Goal: Task Accomplishment & Management: Manage account settings

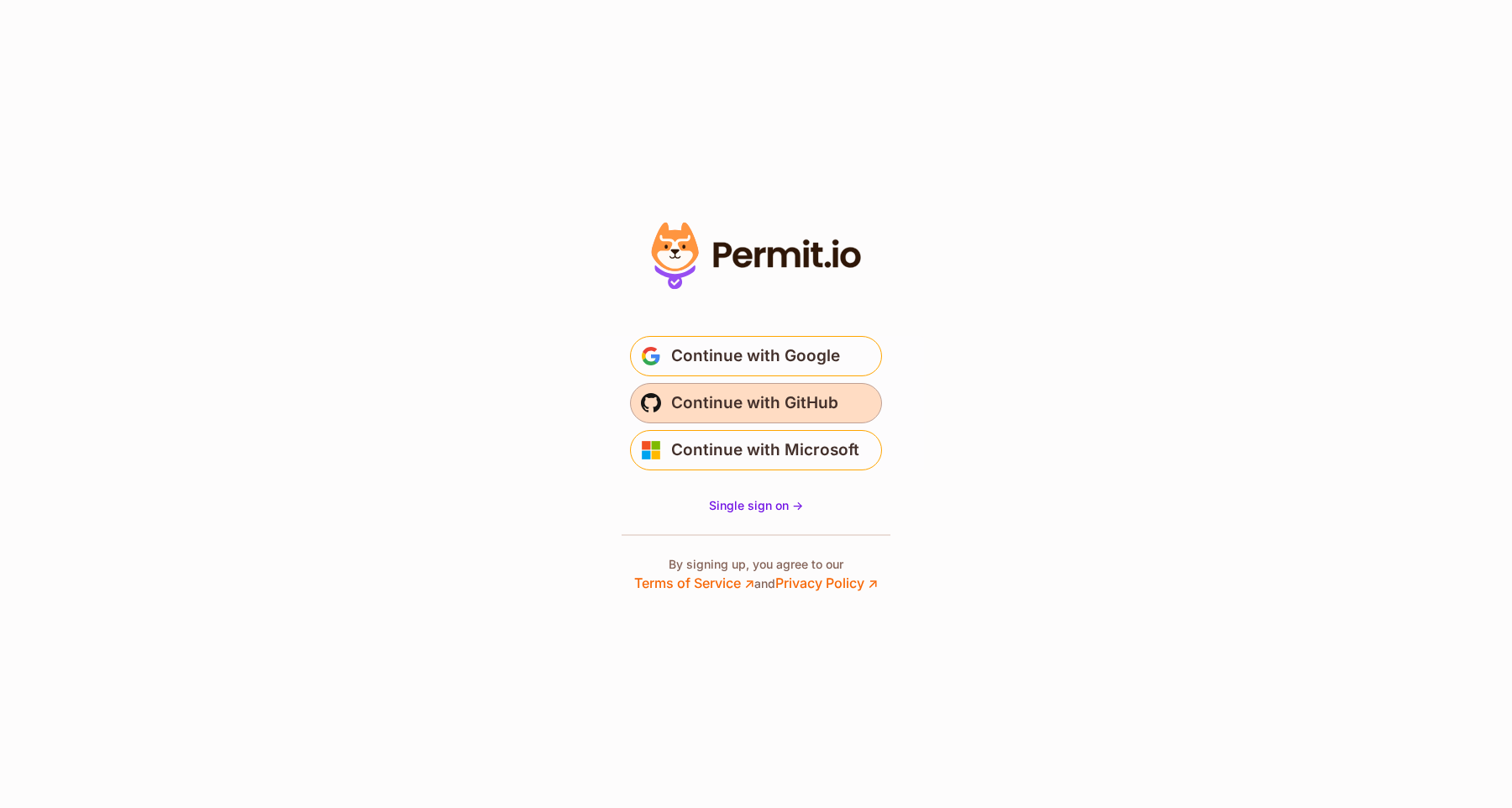
click at [792, 406] on span "Continue with GitHub" at bounding box center [754, 402] width 167 height 27
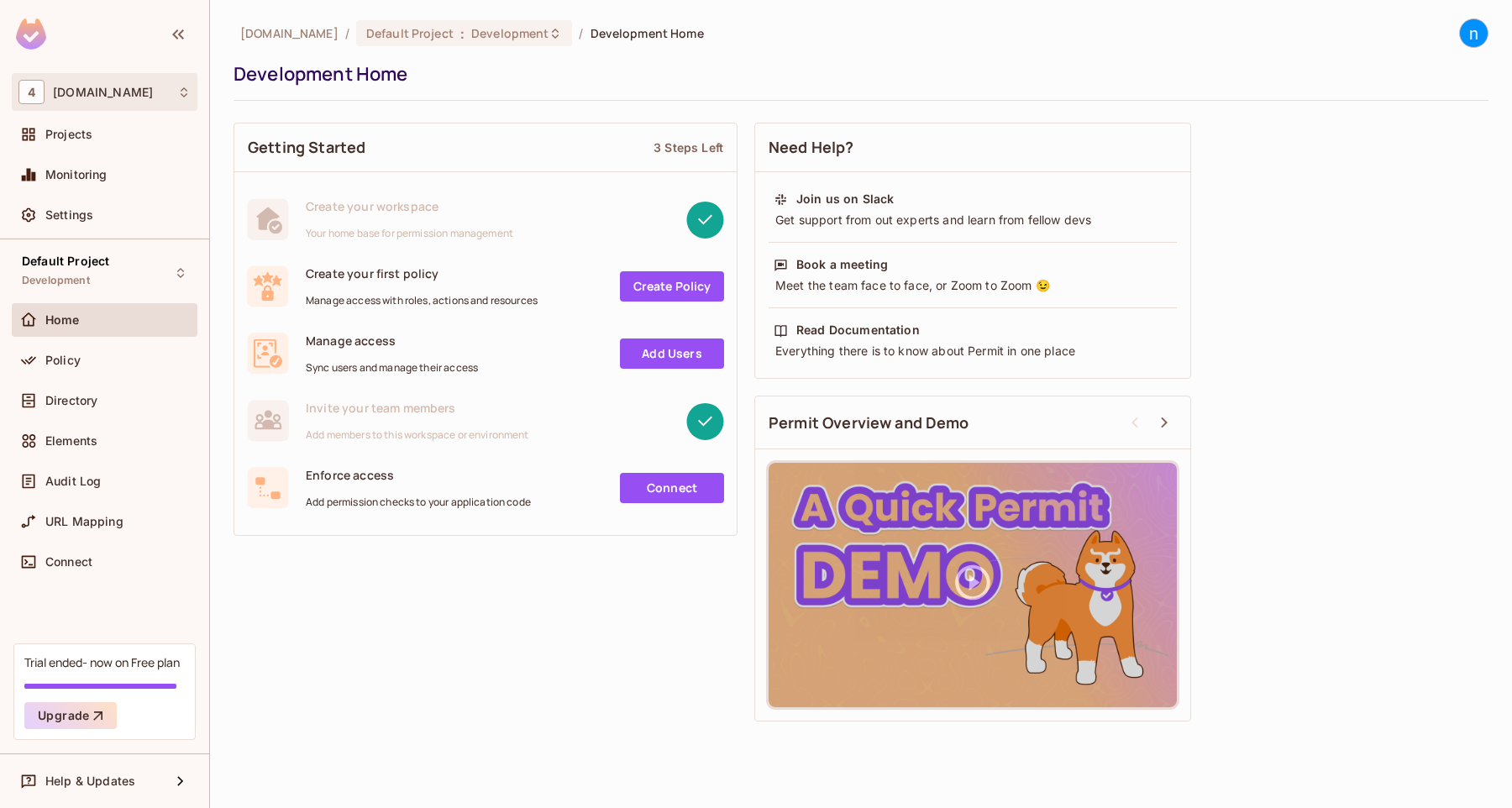
click at [142, 89] on div "4 [DOMAIN_NAME]" at bounding box center [105, 92] width 172 height 24
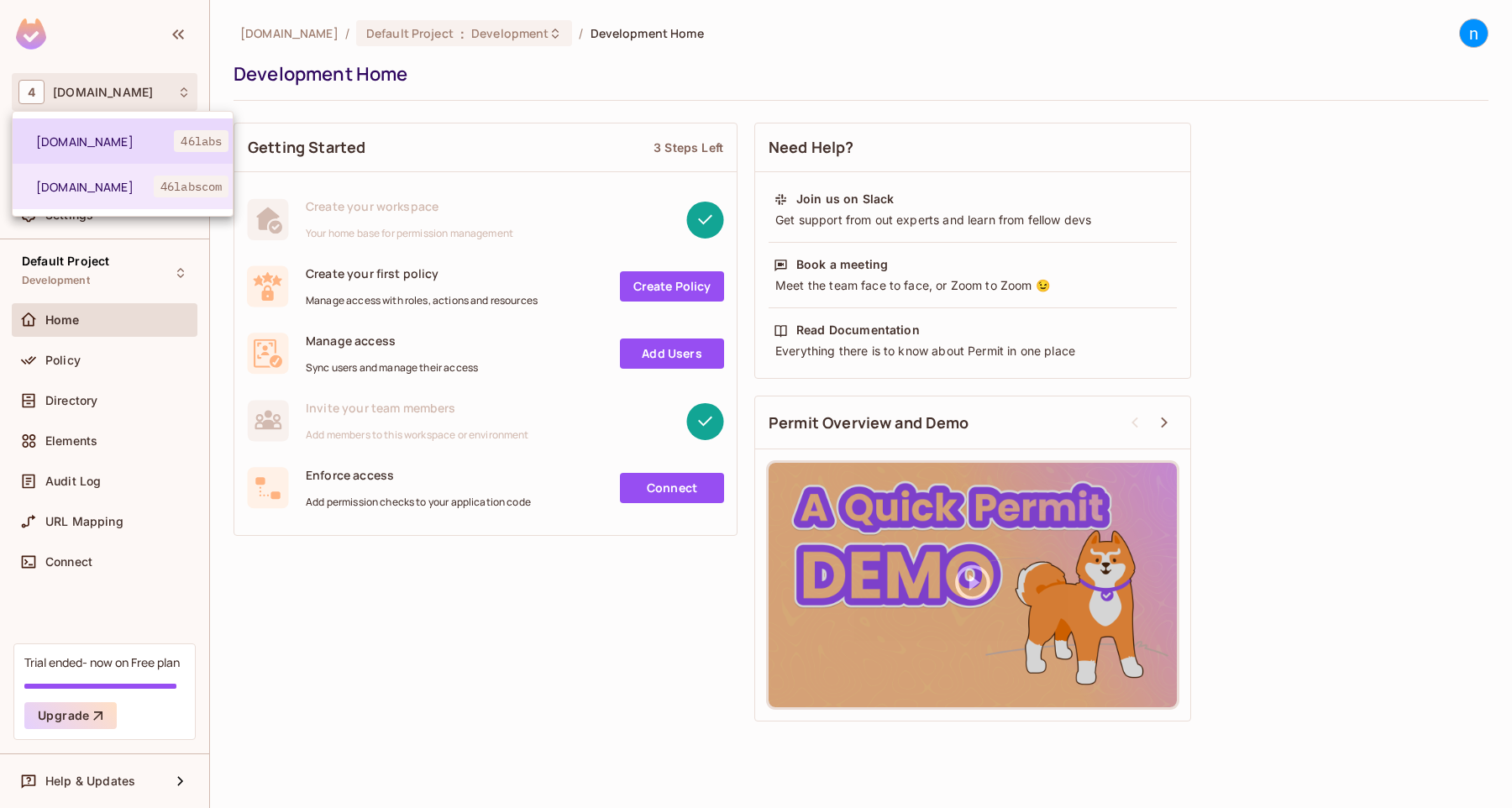
click at [76, 146] on span "[DOMAIN_NAME]" at bounding box center [105, 142] width 138 height 16
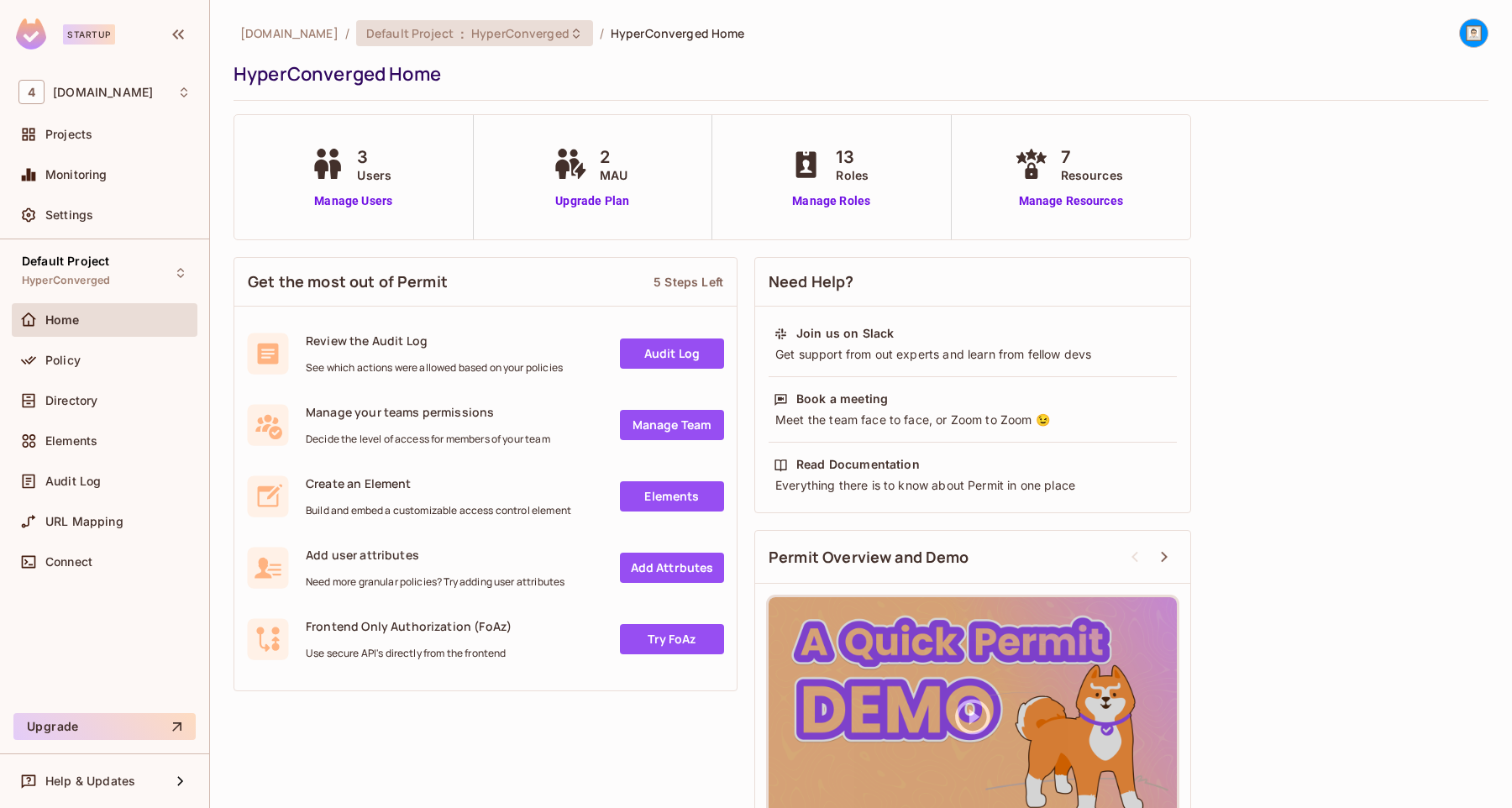
click at [504, 33] on span "HyperConverged" at bounding box center [520, 33] width 99 height 16
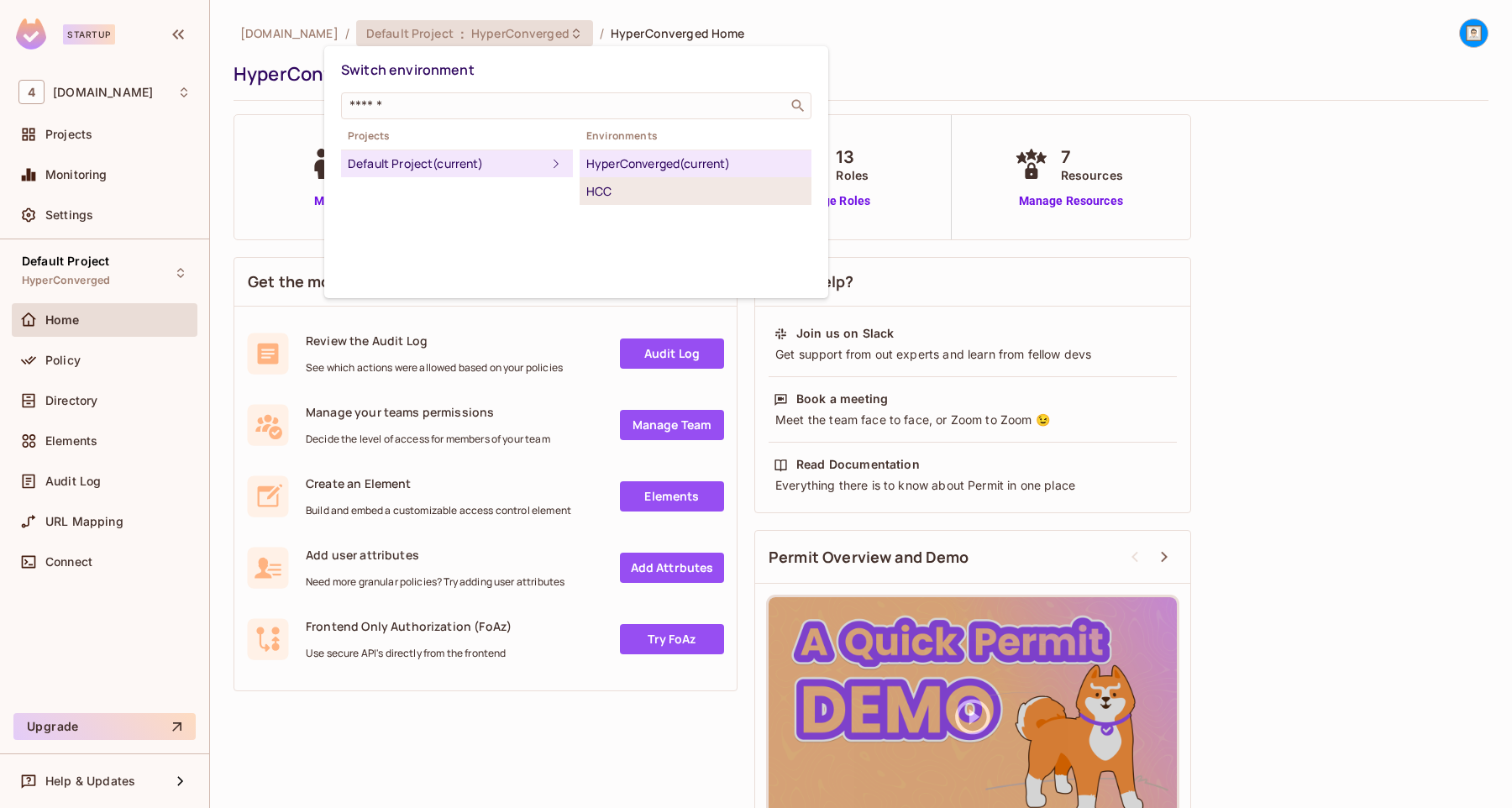
click at [617, 196] on div "HCC" at bounding box center [696, 192] width 219 height 21
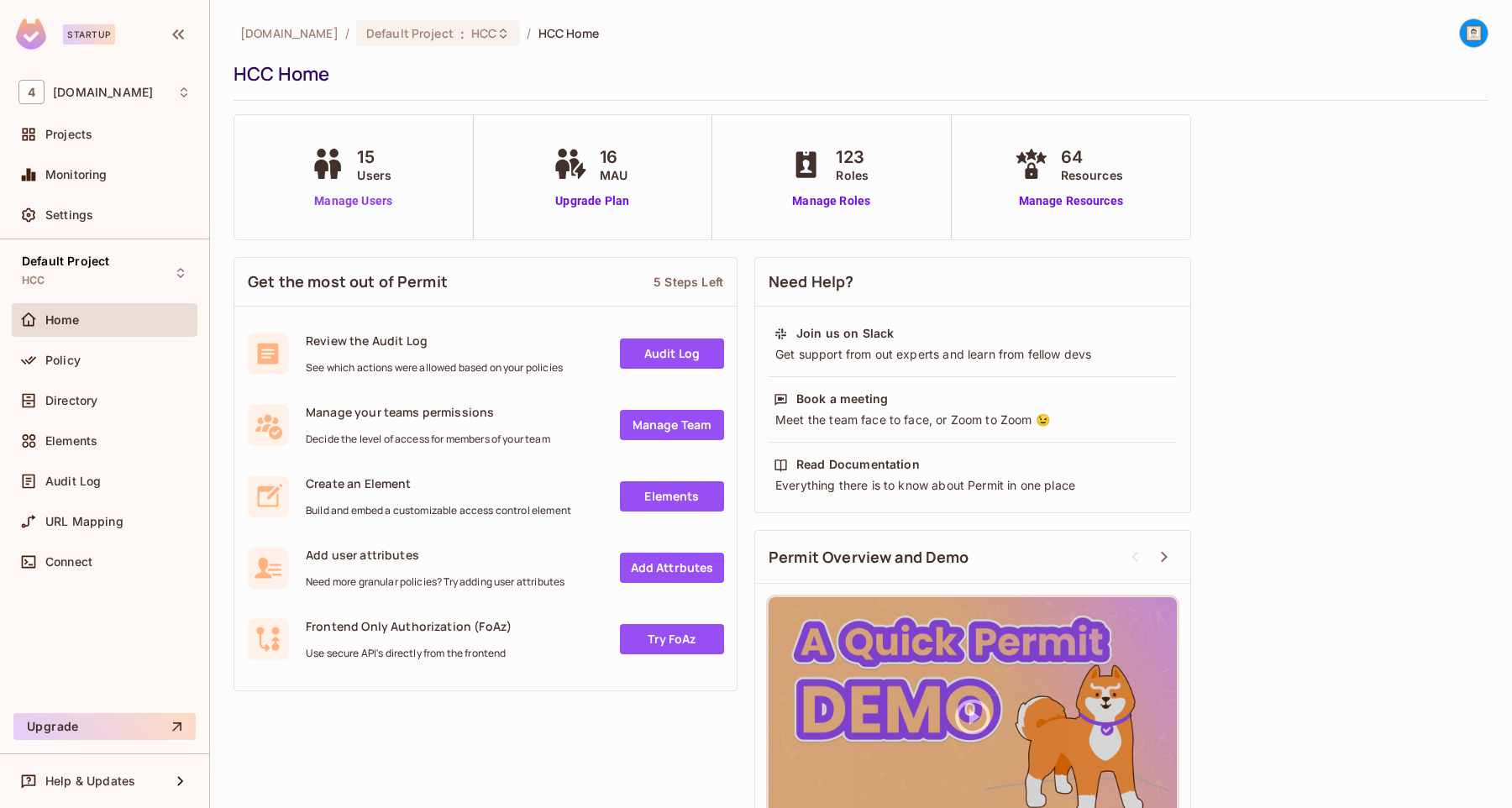
click at [370, 201] on link "Manage Users" at bounding box center [352, 201] width 93 height 18
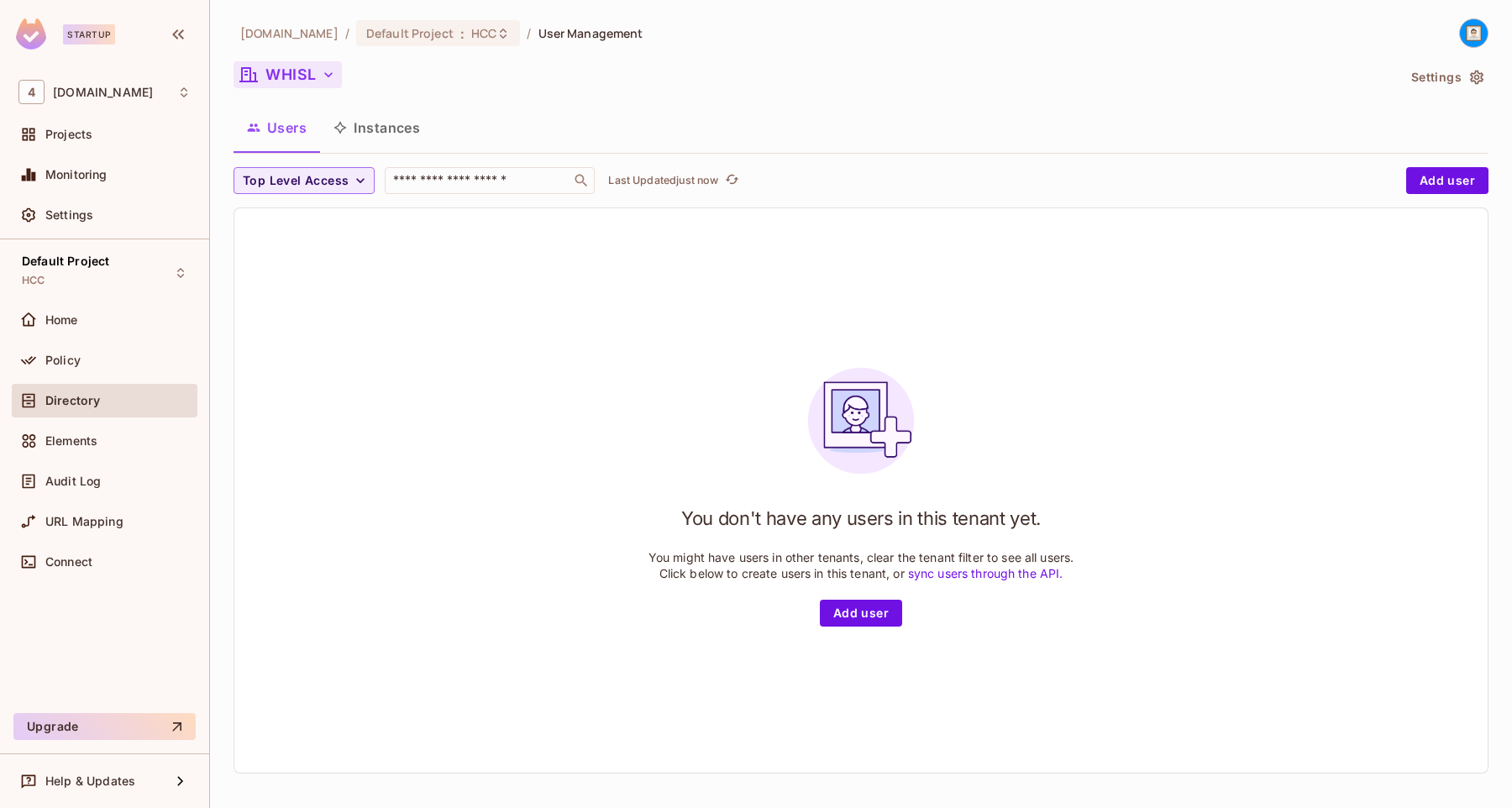
click at [327, 75] on icon "button" at bounding box center [328, 75] width 9 height 5
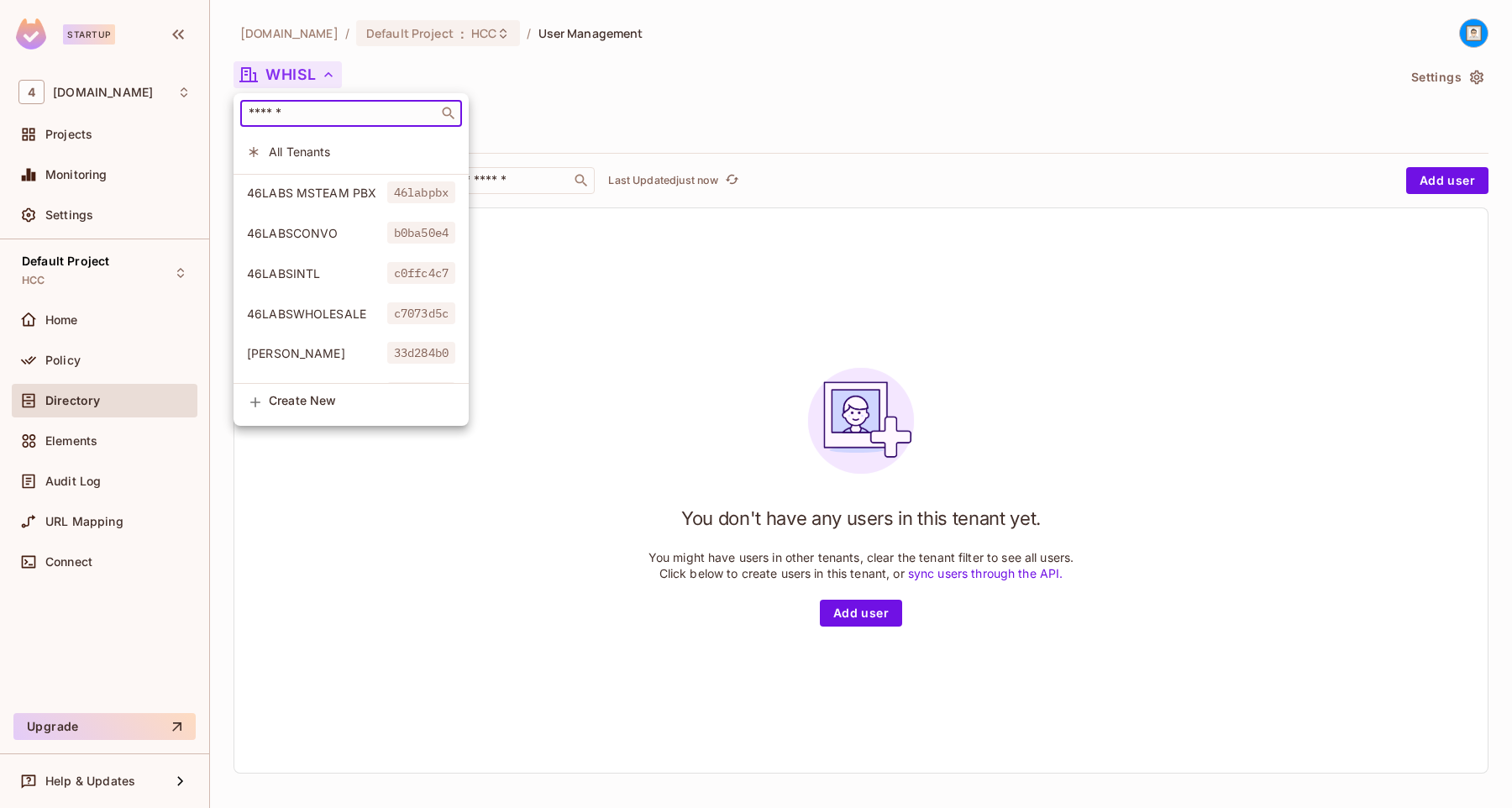
click at [327, 114] on input "text" at bounding box center [339, 113] width 188 height 17
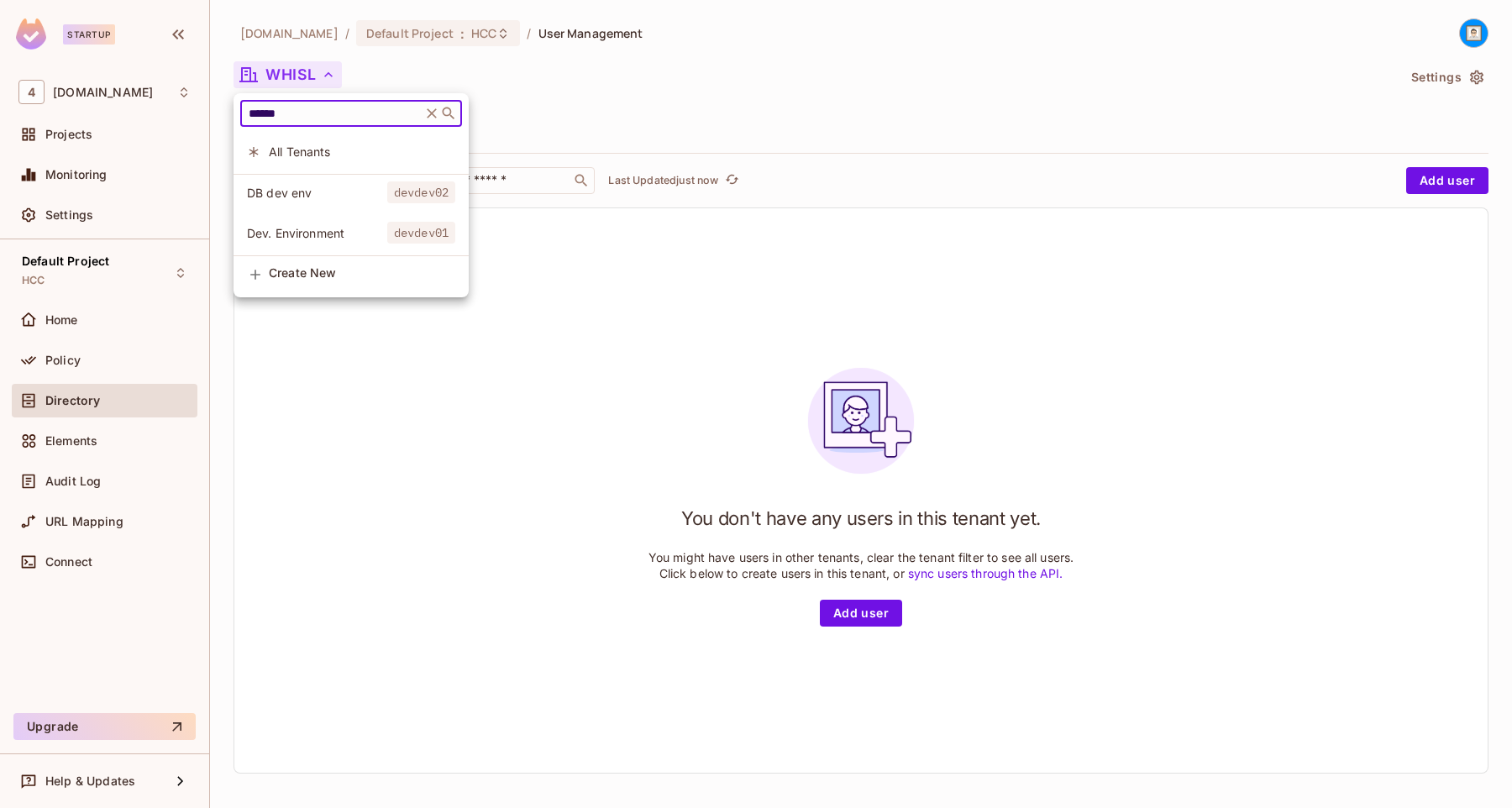
type input "******"
click at [172, 94] on div at bounding box center [756, 404] width 1512 height 808
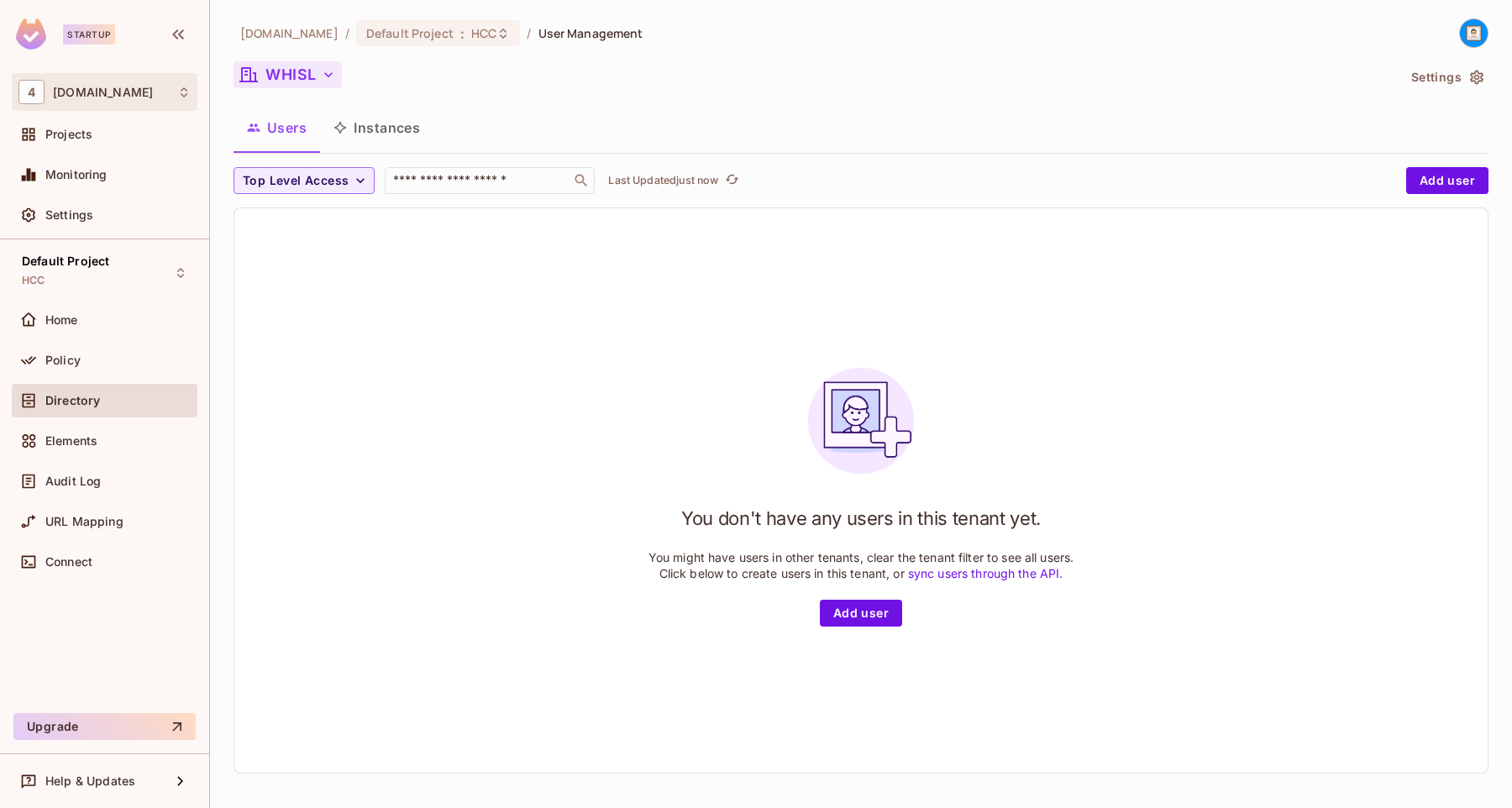
click at [173, 92] on div "4 [DOMAIN_NAME]" at bounding box center [105, 92] width 172 height 24
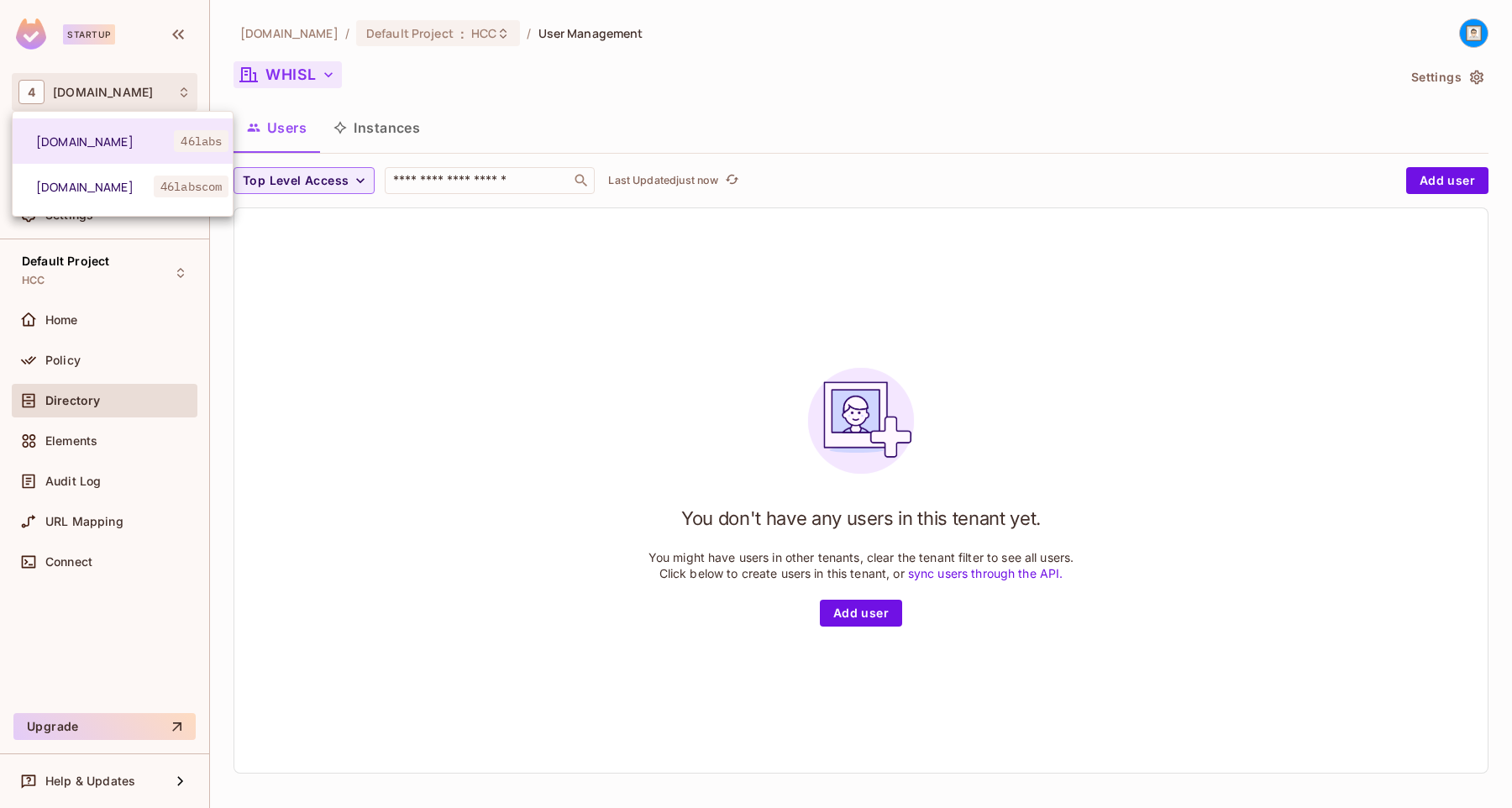
click at [138, 58] on div at bounding box center [756, 404] width 1512 height 808
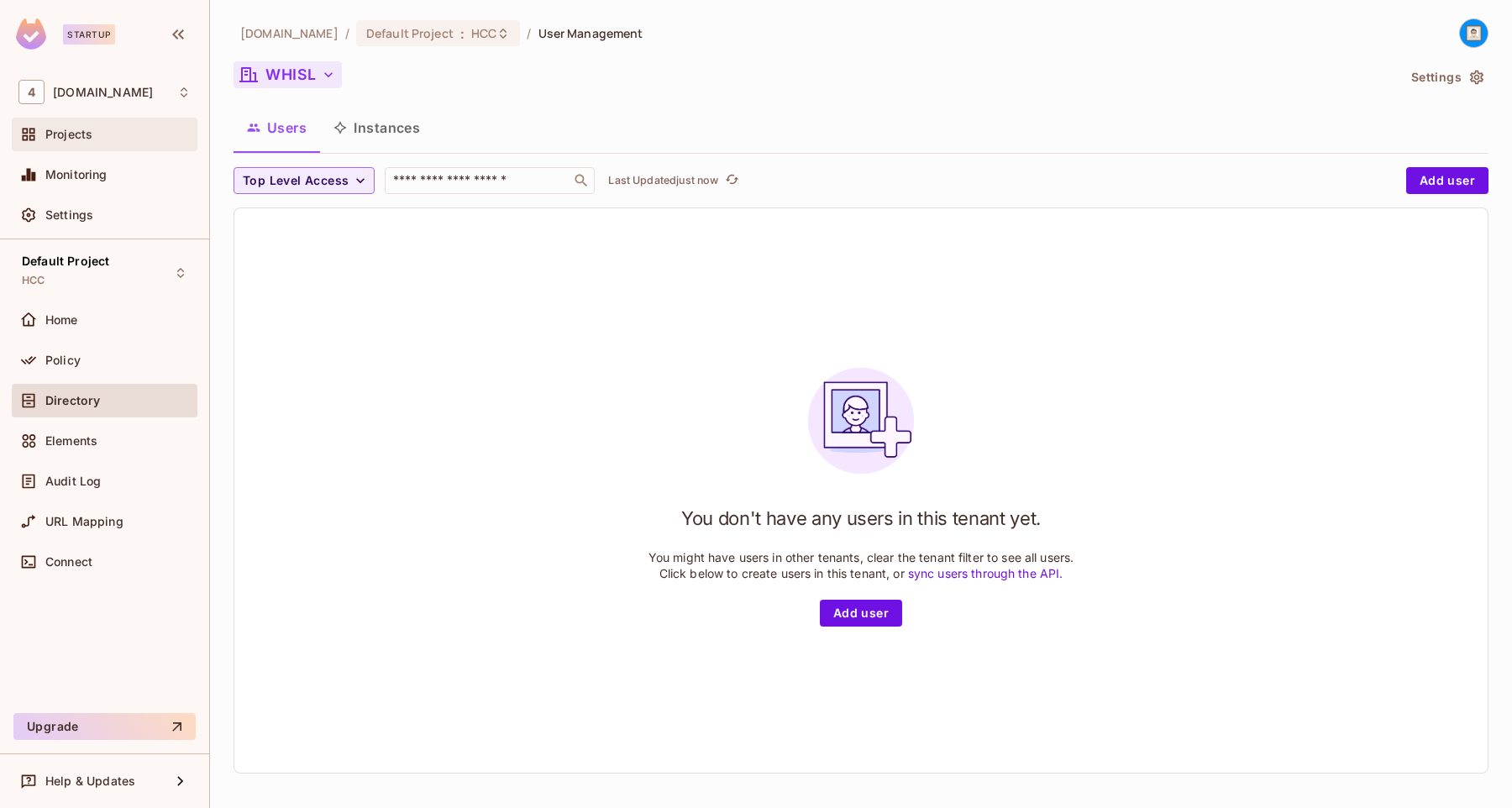
click at [104, 138] on div "Projects" at bounding box center [117, 135] width 145 height 14
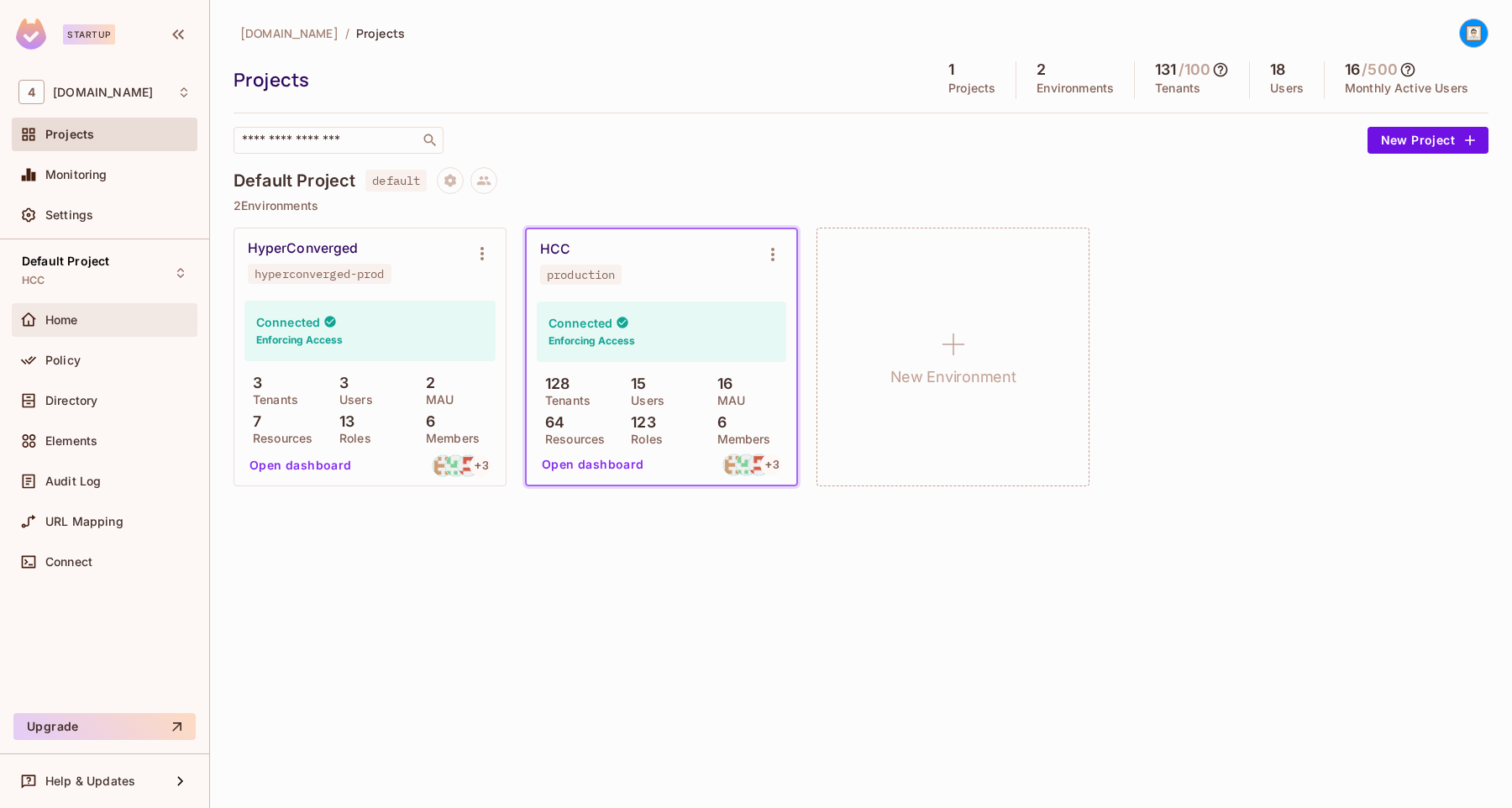
click at [78, 325] on span "Home" at bounding box center [62, 320] width 33 height 14
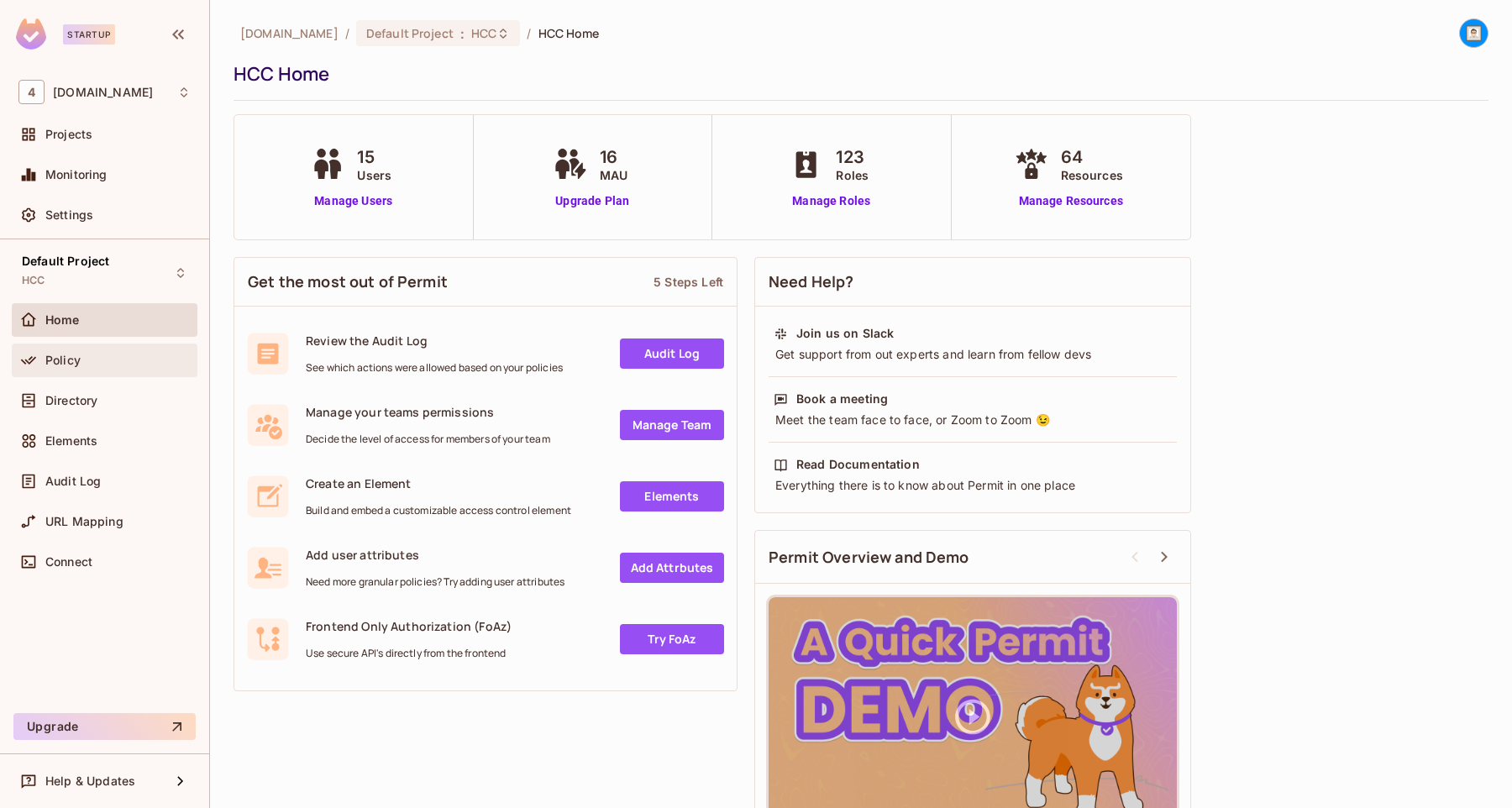
click at [78, 355] on span "Policy" at bounding box center [63, 360] width 35 height 14
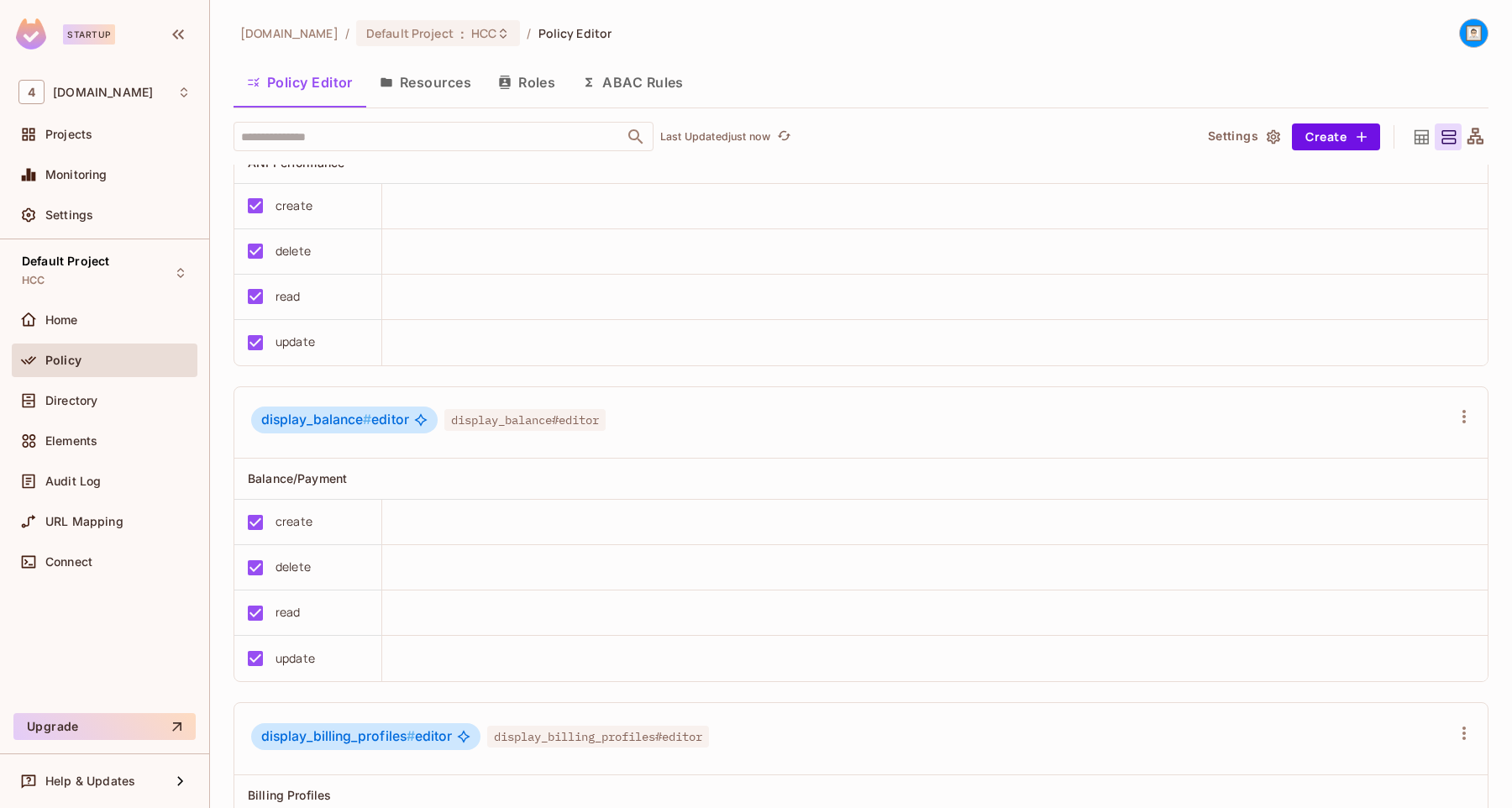
scroll to position [901, 0]
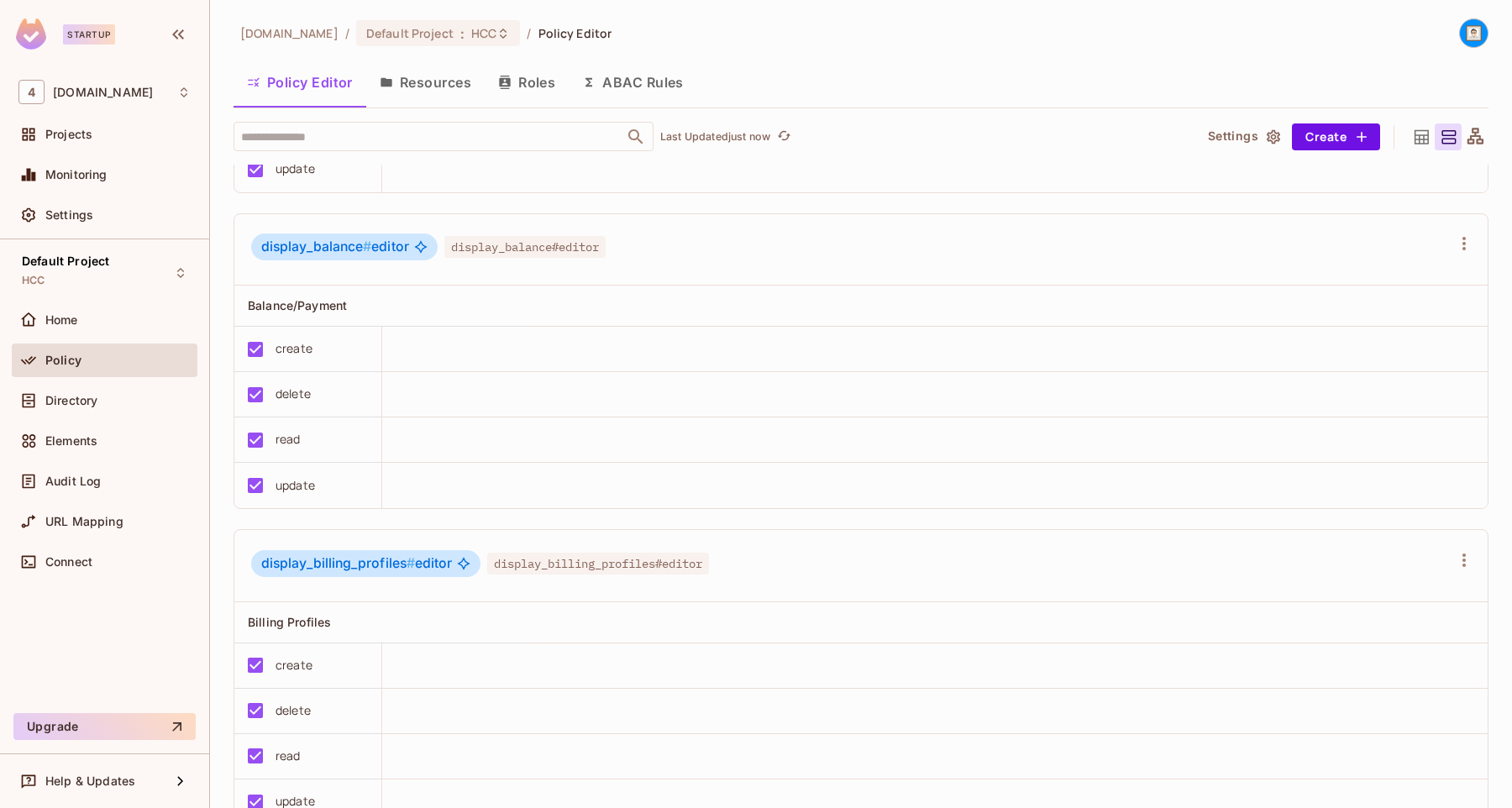
click at [417, 92] on button "Resources" at bounding box center [425, 81] width 118 height 42
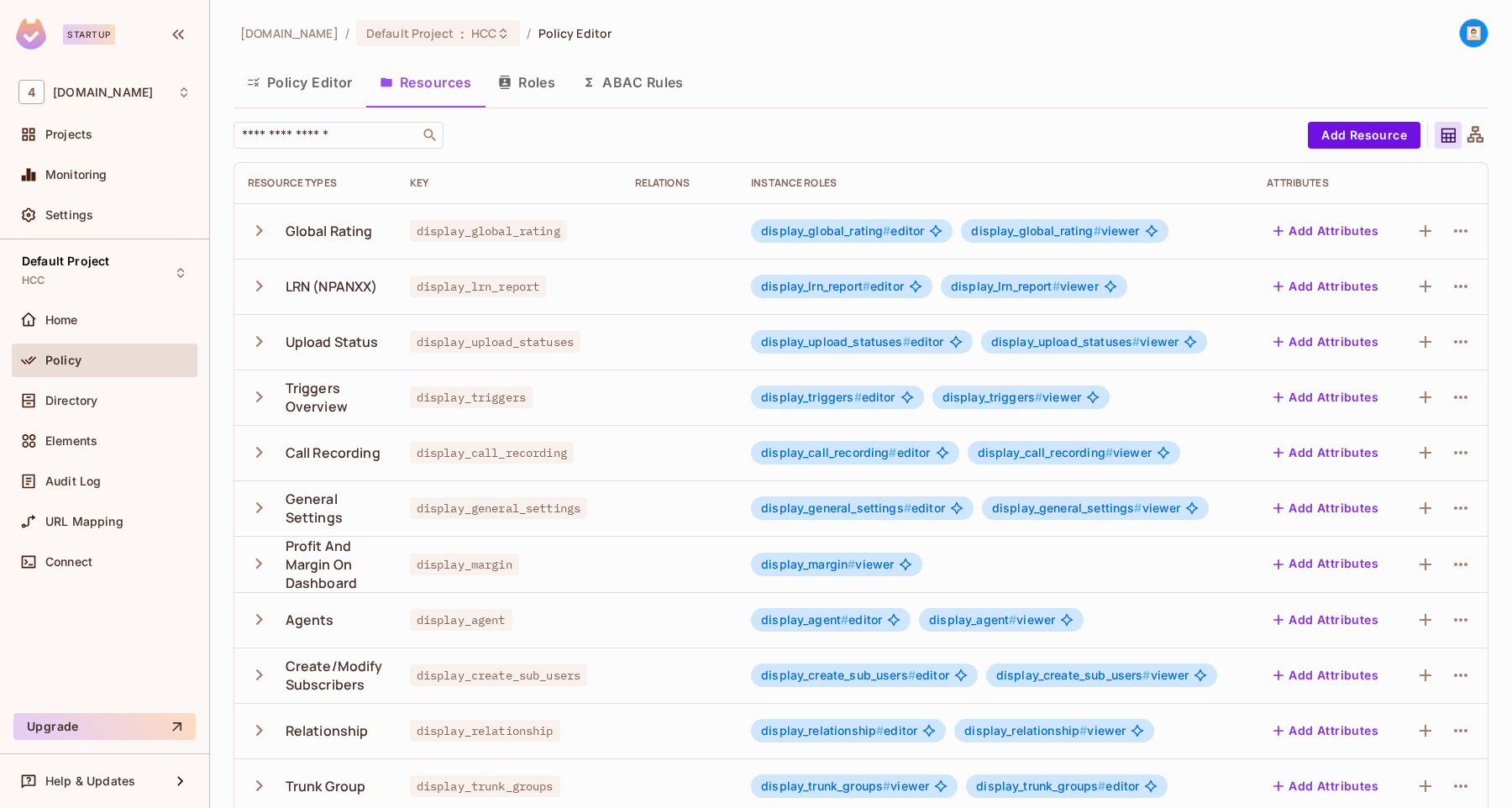
click at [551, 77] on button "Roles" at bounding box center [527, 81] width 84 height 42
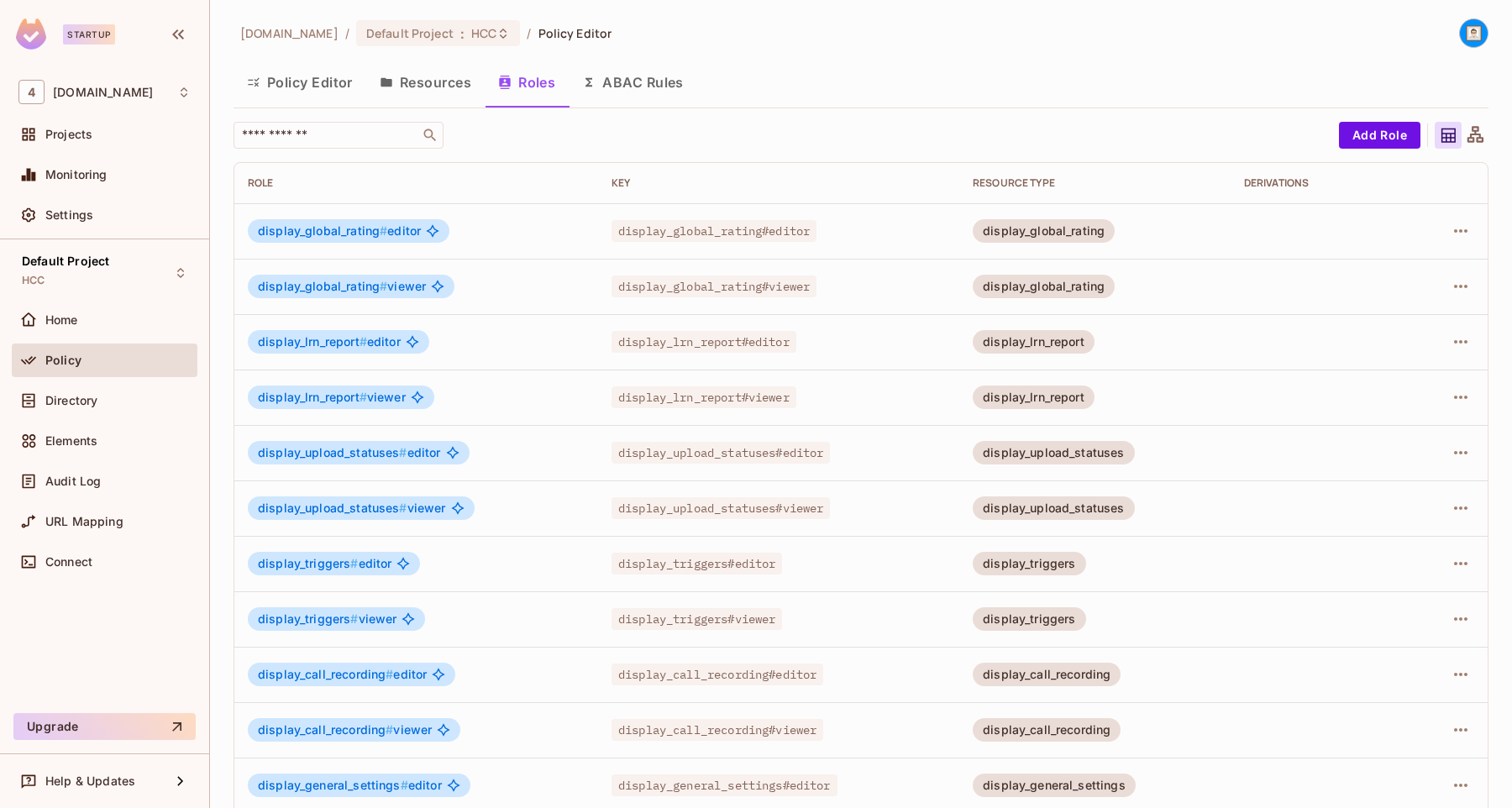
click at [643, 76] on button "ABAC Rules" at bounding box center [633, 81] width 129 height 42
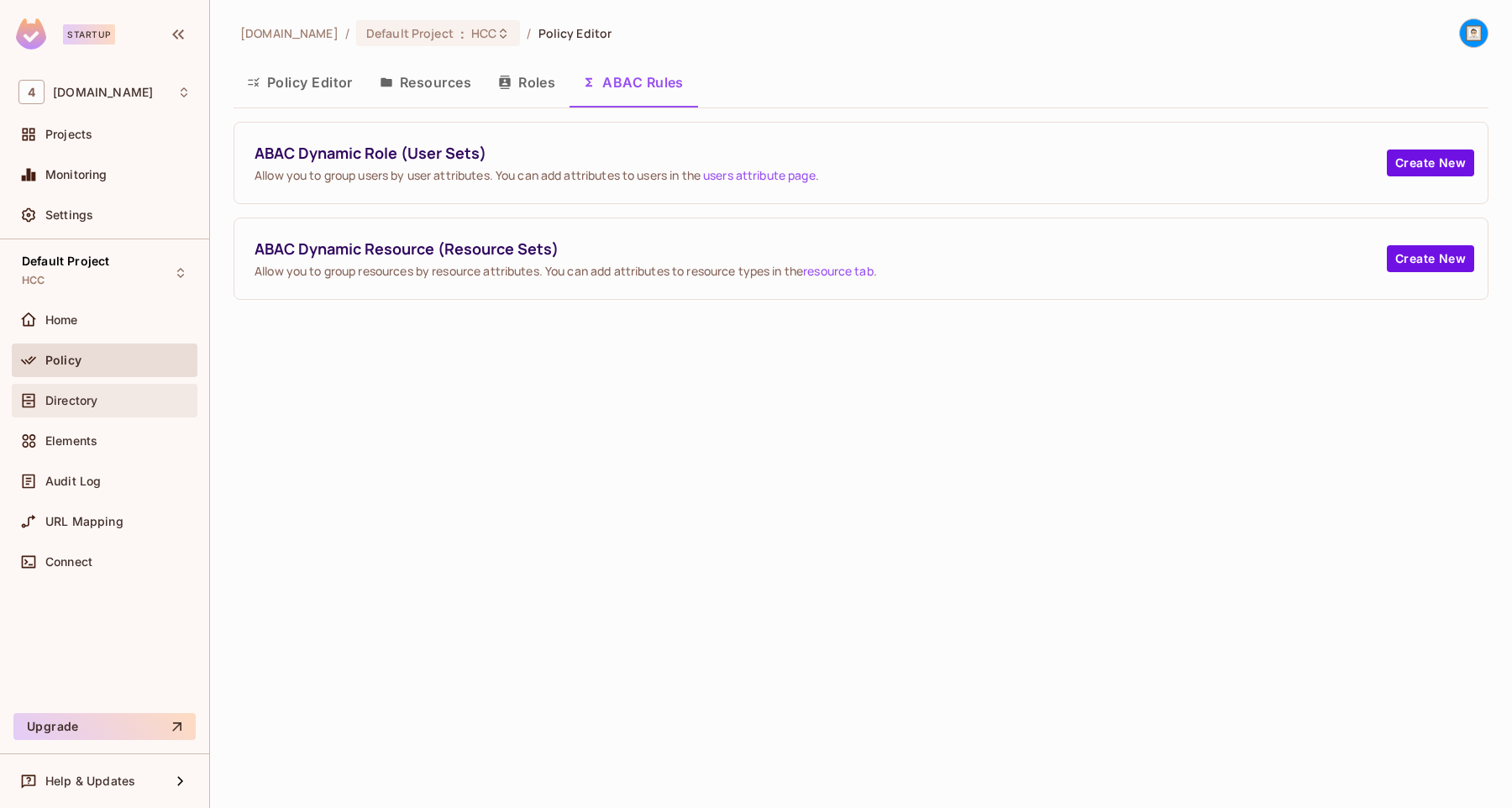
click at [87, 395] on span "Directory" at bounding box center [71, 401] width 52 height 14
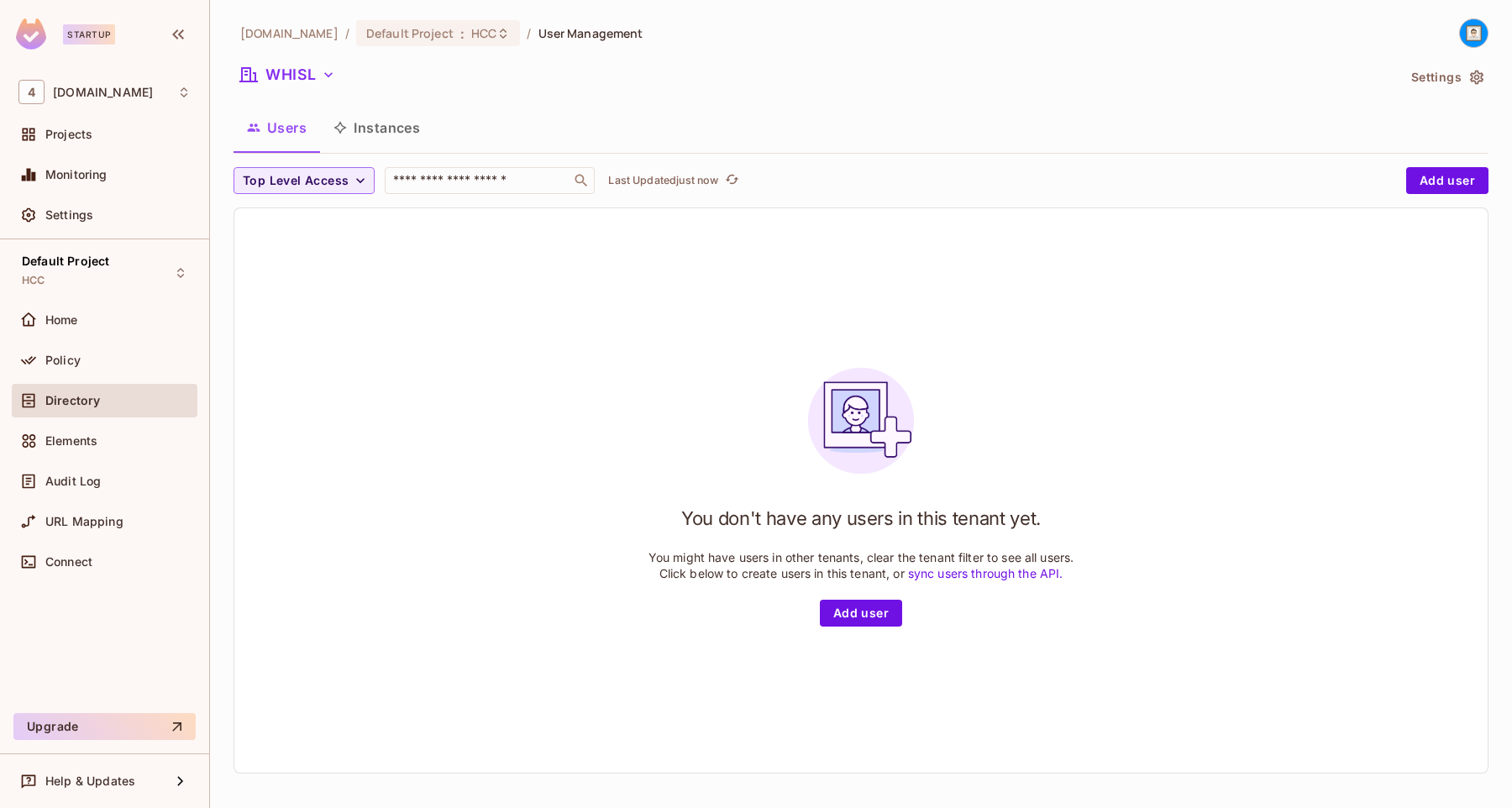
scroll to position [3, 0]
click at [322, 69] on icon "button" at bounding box center [328, 72] width 17 height 17
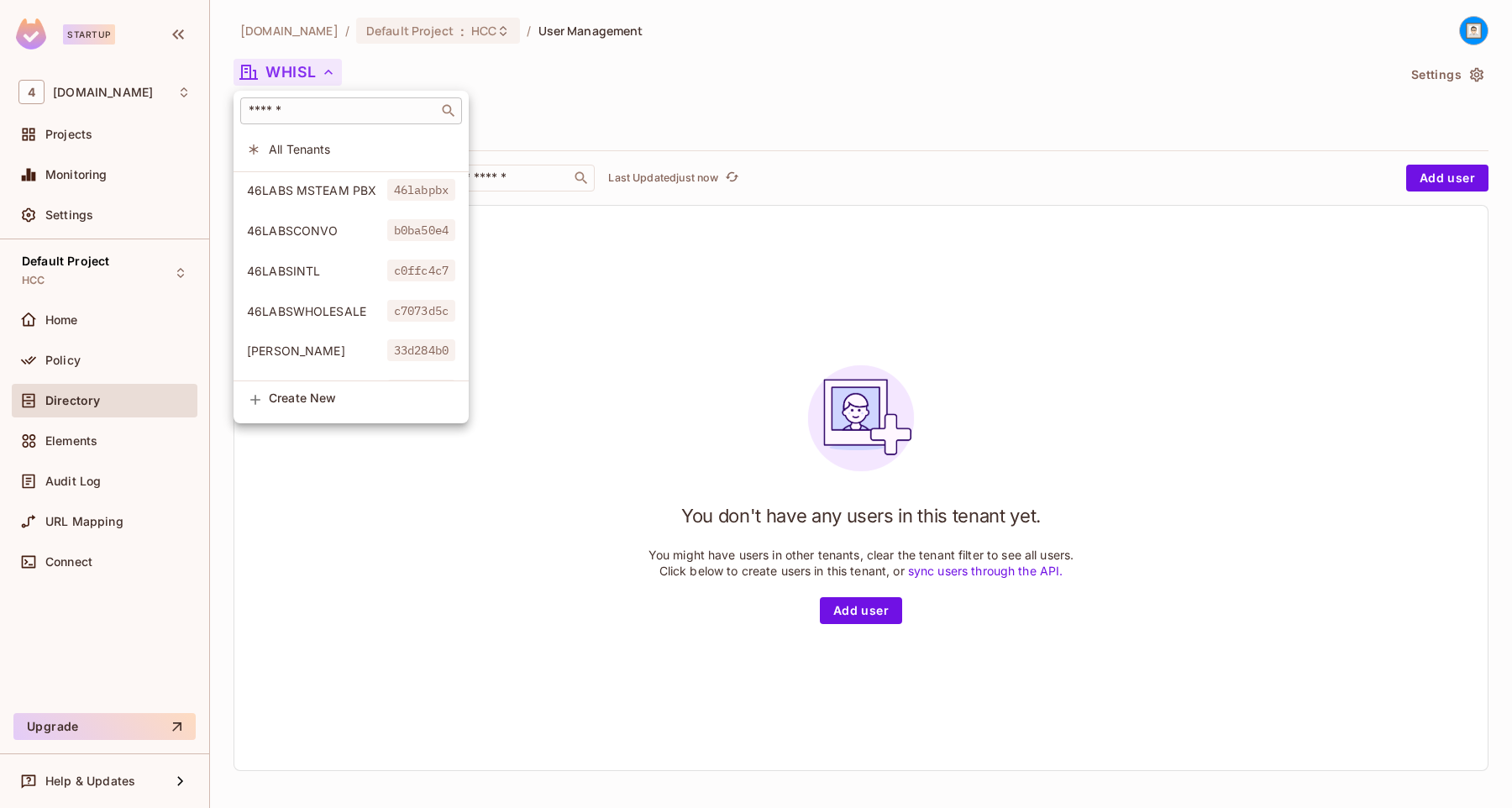
click at [305, 120] on div "​" at bounding box center [351, 111] width 222 height 27
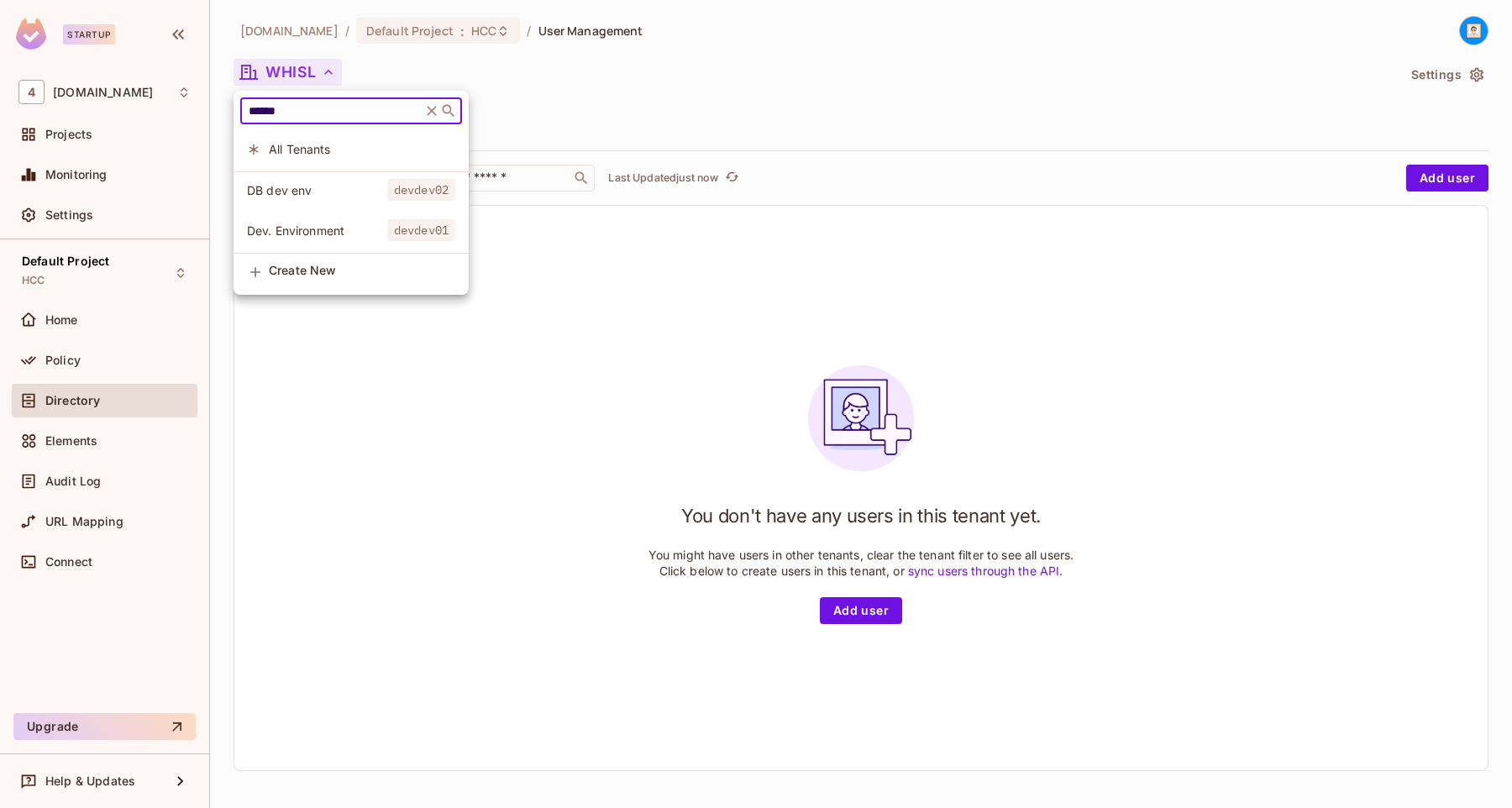
type input "******"
click at [298, 222] on li "Dev. Environment devdev01" at bounding box center [351, 231] width 235 height 36
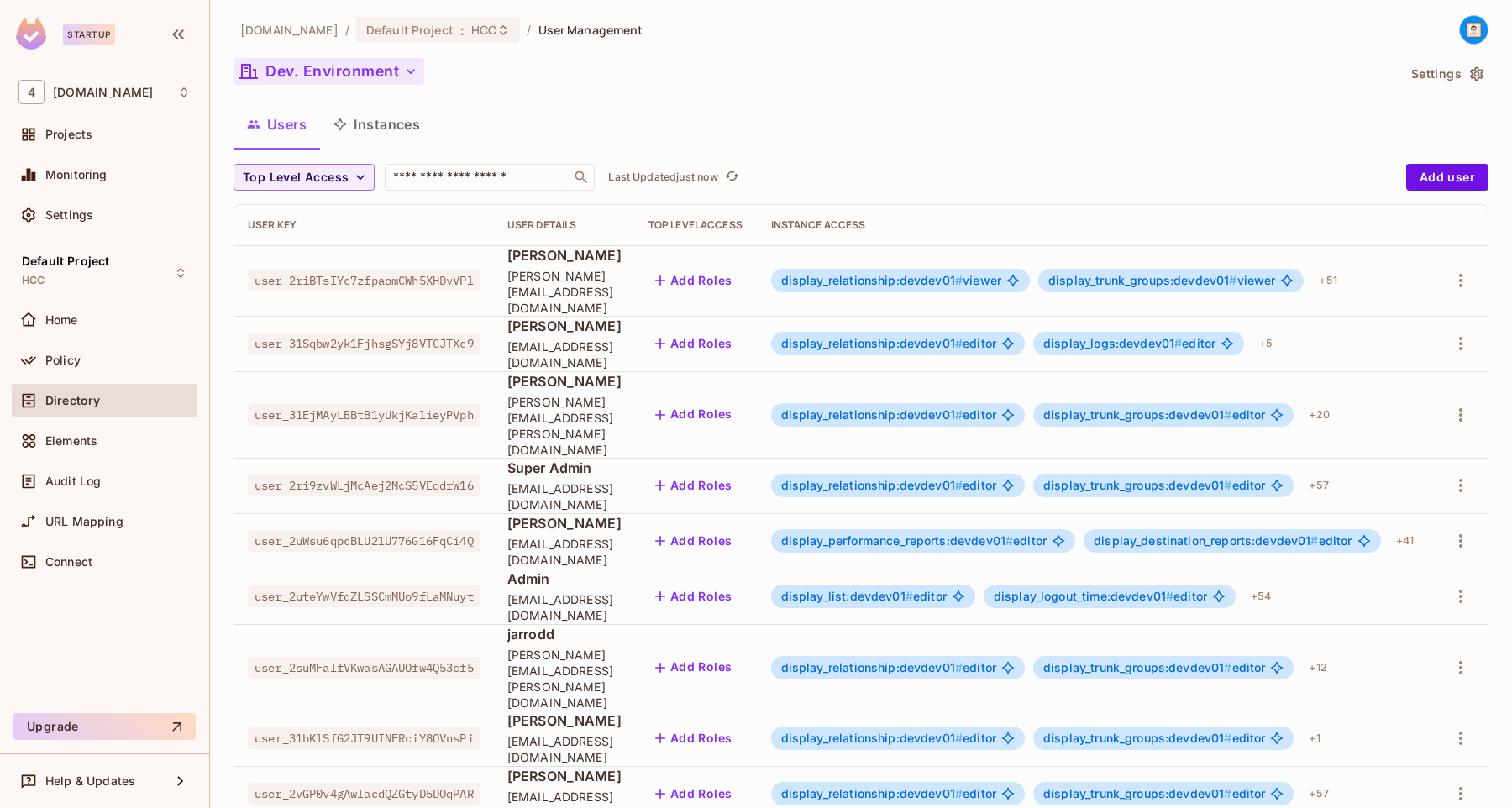
scroll to position [0, 0]
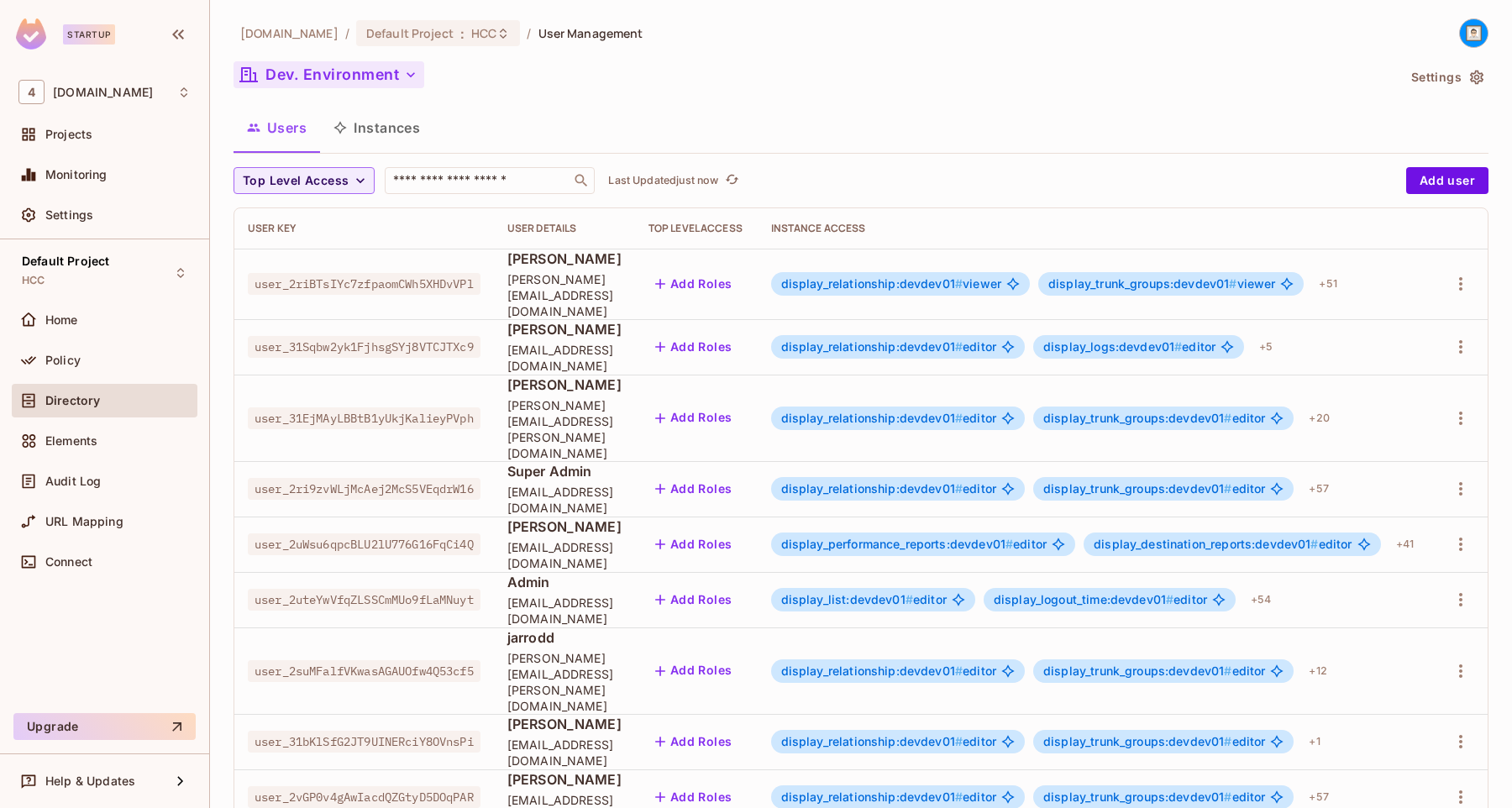
click at [738, 280] on button "Add Roles" at bounding box center [694, 283] width 91 height 27
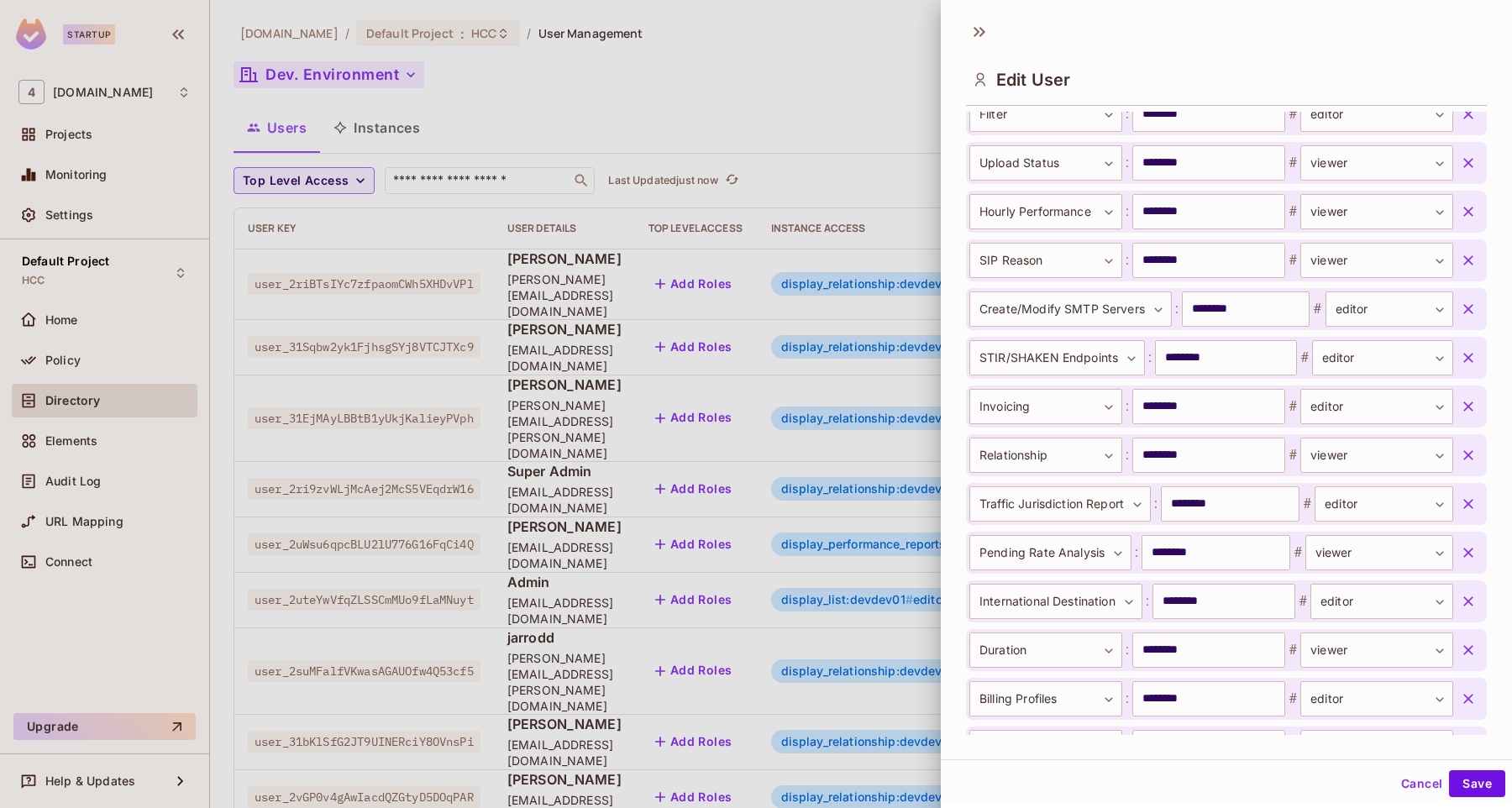
scroll to position [2668, 0]
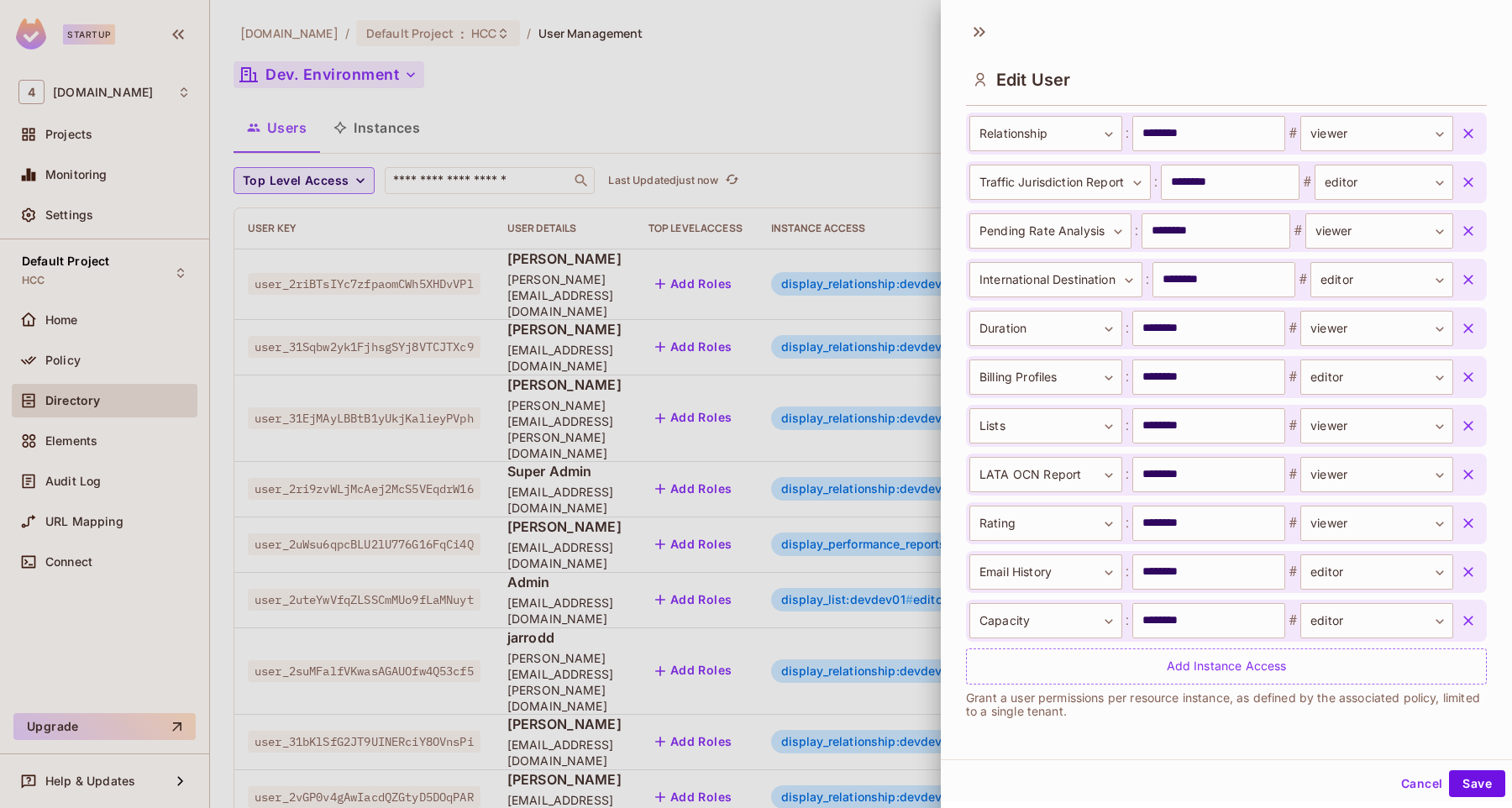
click at [1412, 780] on button "Cancel" at bounding box center [1422, 783] width 55 height 27
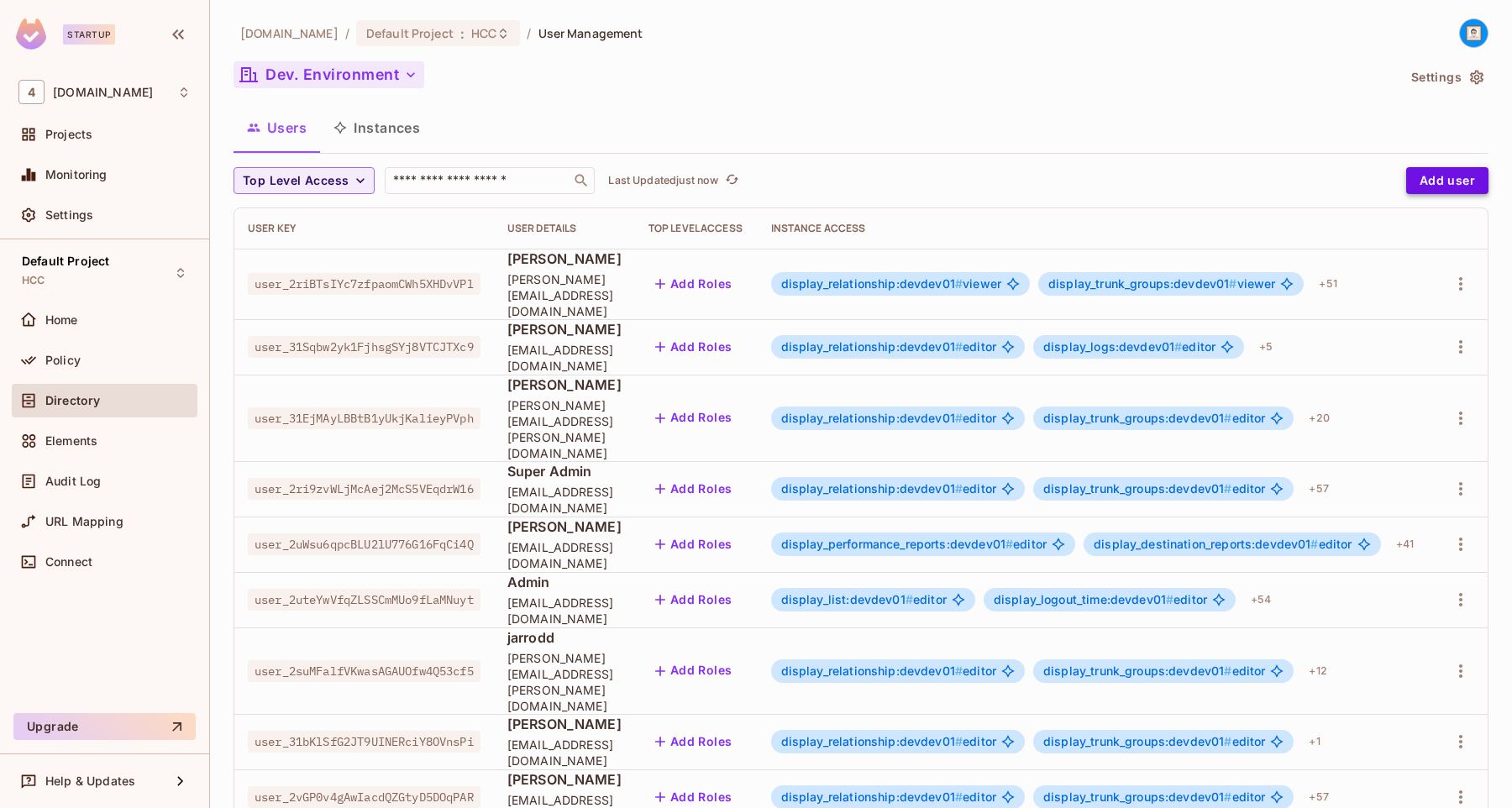
click at [1449, 175] on button "Add user" at bounding box center [1447, 180] width 82 height 27
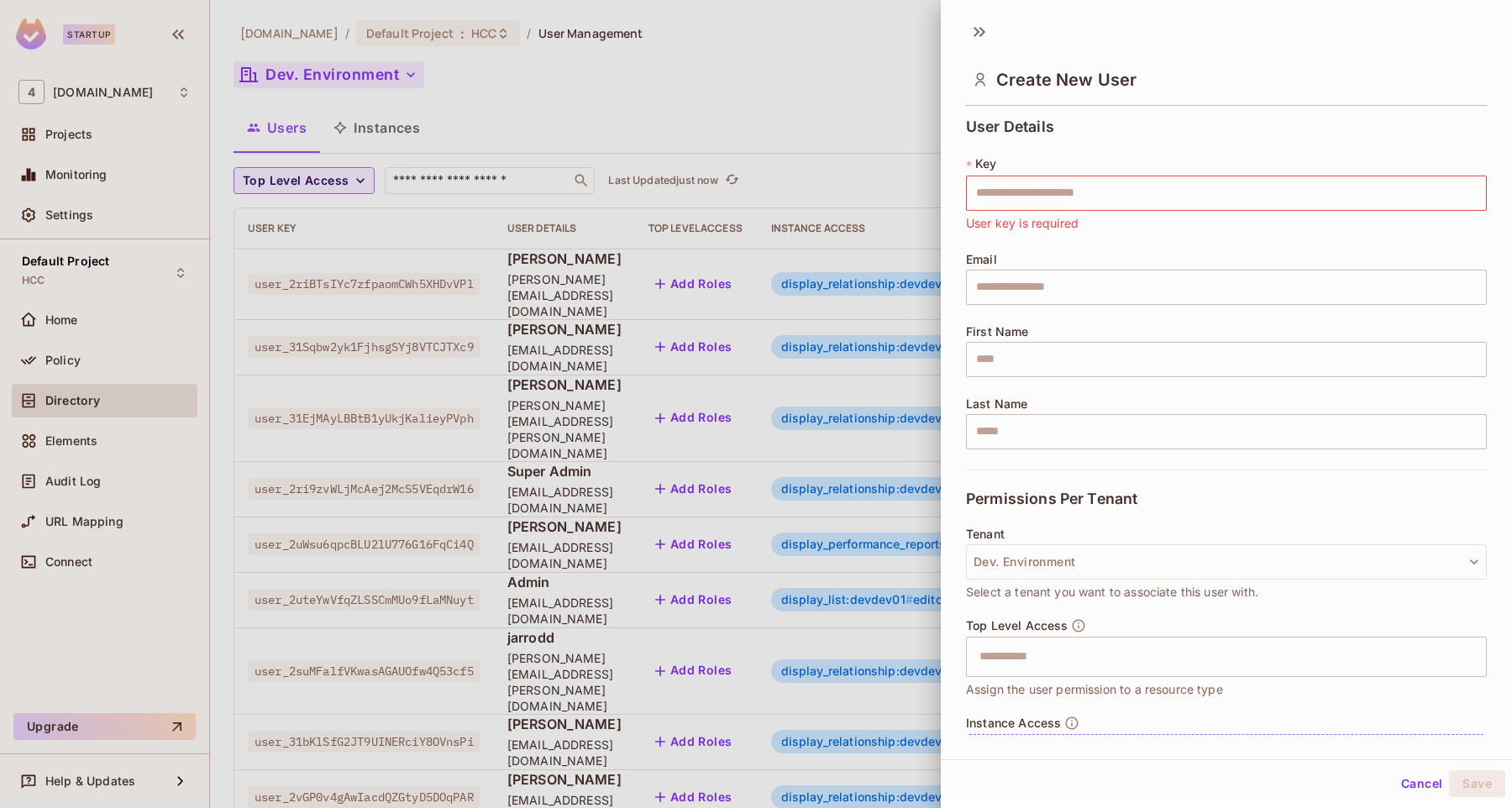
click at [886, 57] on div at bounding box center [756, 404] width 1512 height 808
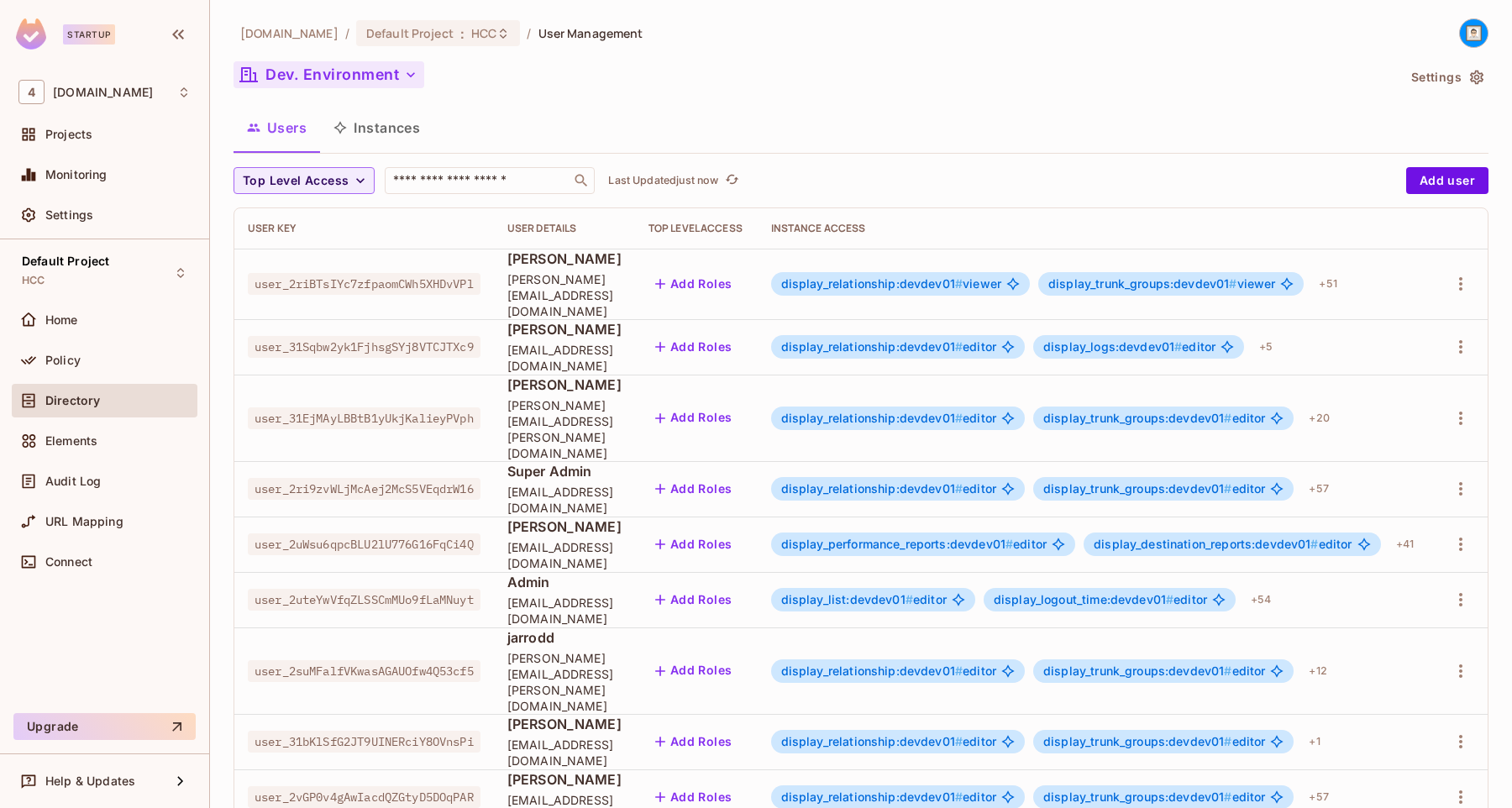
click at [1477, 27] on img at bounding box center [1473, 33] width 27 height 27
click at [1200, 112] on div at bounding box center [756, 404] width 1512 height 808
click at [471, 26] on span "HCC" at bounding box center [483, 33] width 25 height 16
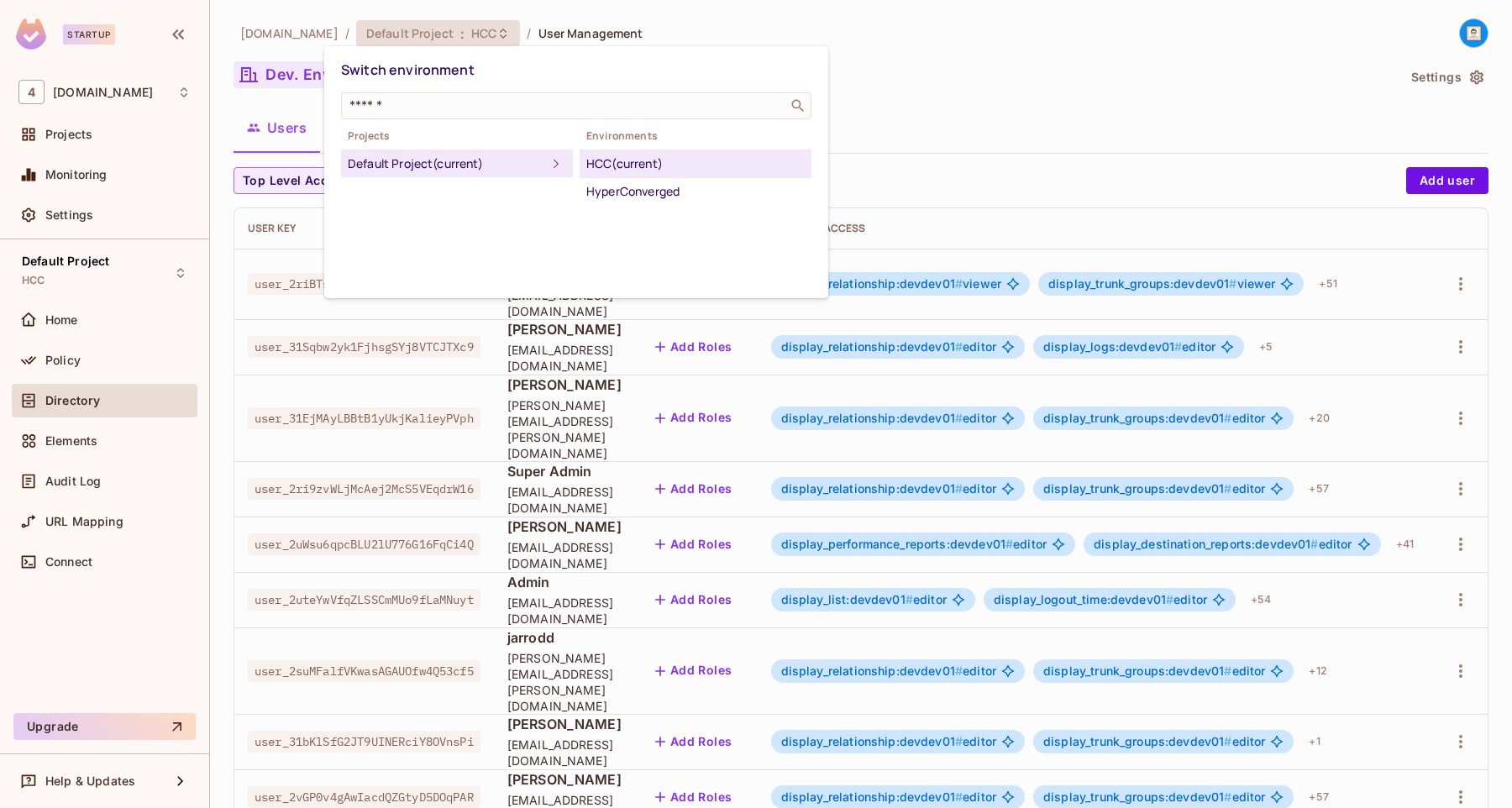
click at [699, 24] on div at bounding box center [756, 404] width 1512 height 808
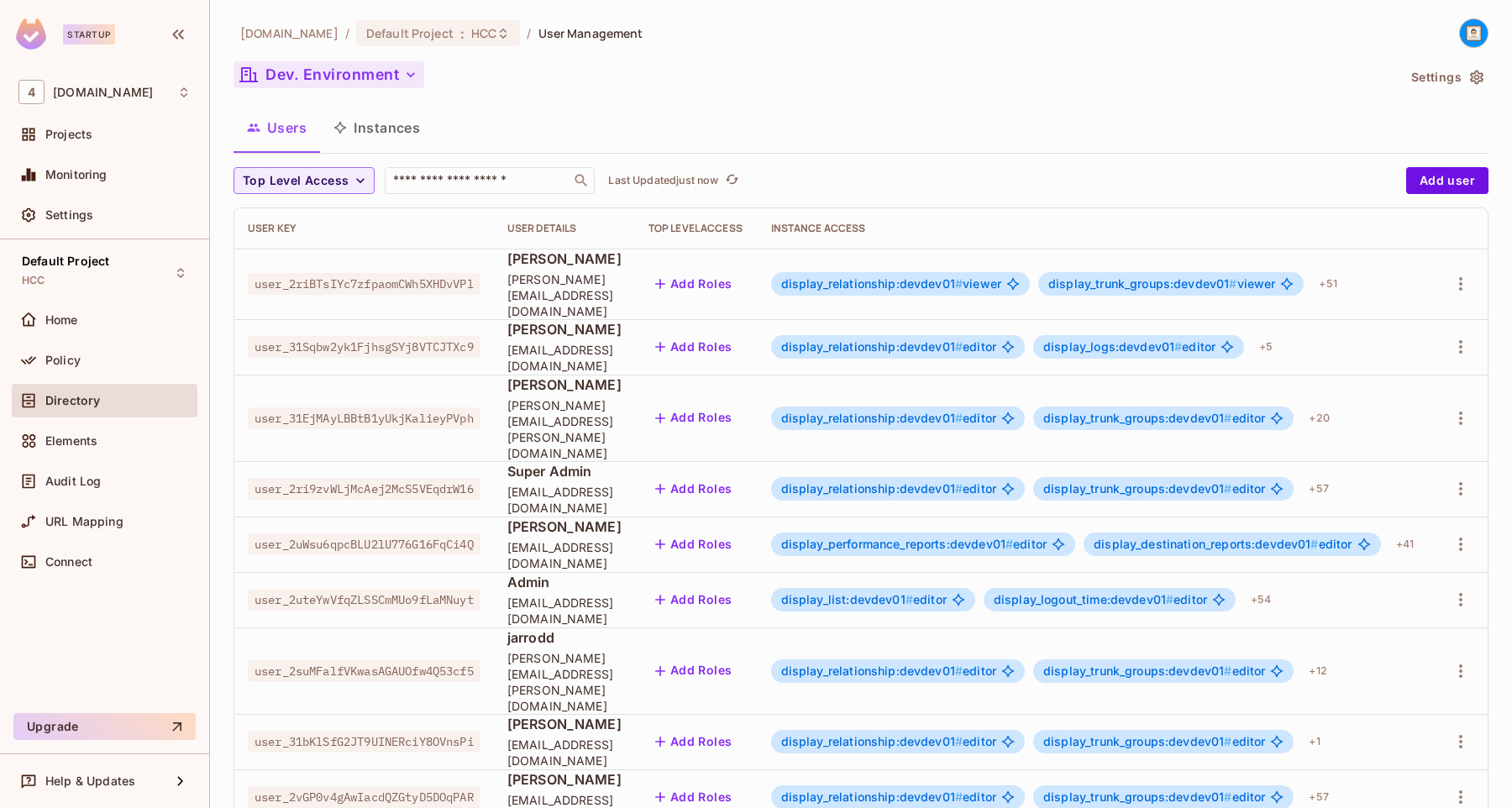
click at [1476, 31] on img at bounding box center [1473, 33] width 27 height 27
click at [1092, 101] on div at bounding box center [756, 404] width 1512 height 808
click at [57, 214] on span "Settings" at bounding box center [69, 215] width 48 height 14
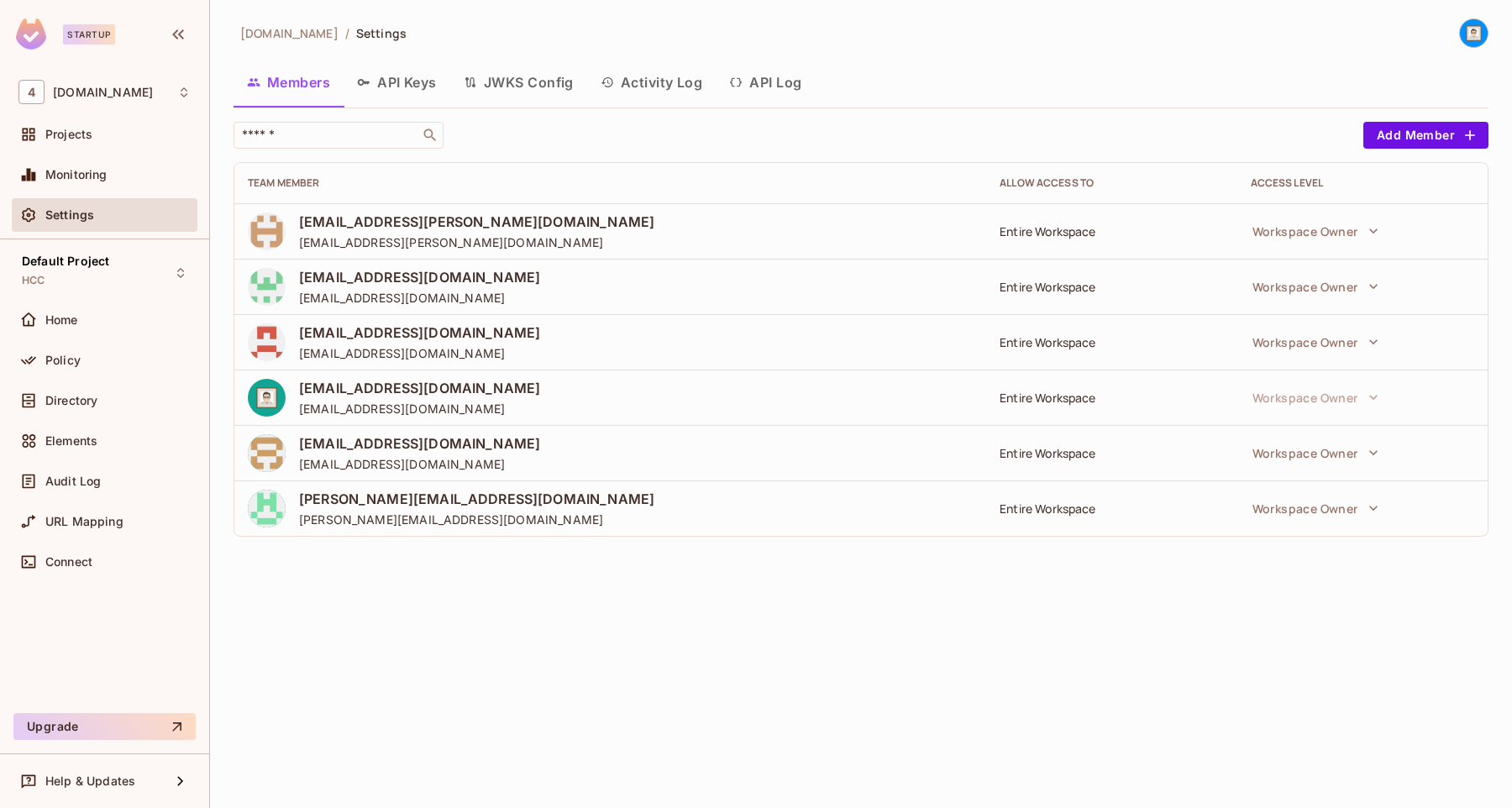
click at [283, 34] on span "[DOMAIN_NAME]" at bounding box center [289, 33] width 99 height 16
click at [388, 75] on button "API Keys" at bounding box center [397, 81] width 106 height 42
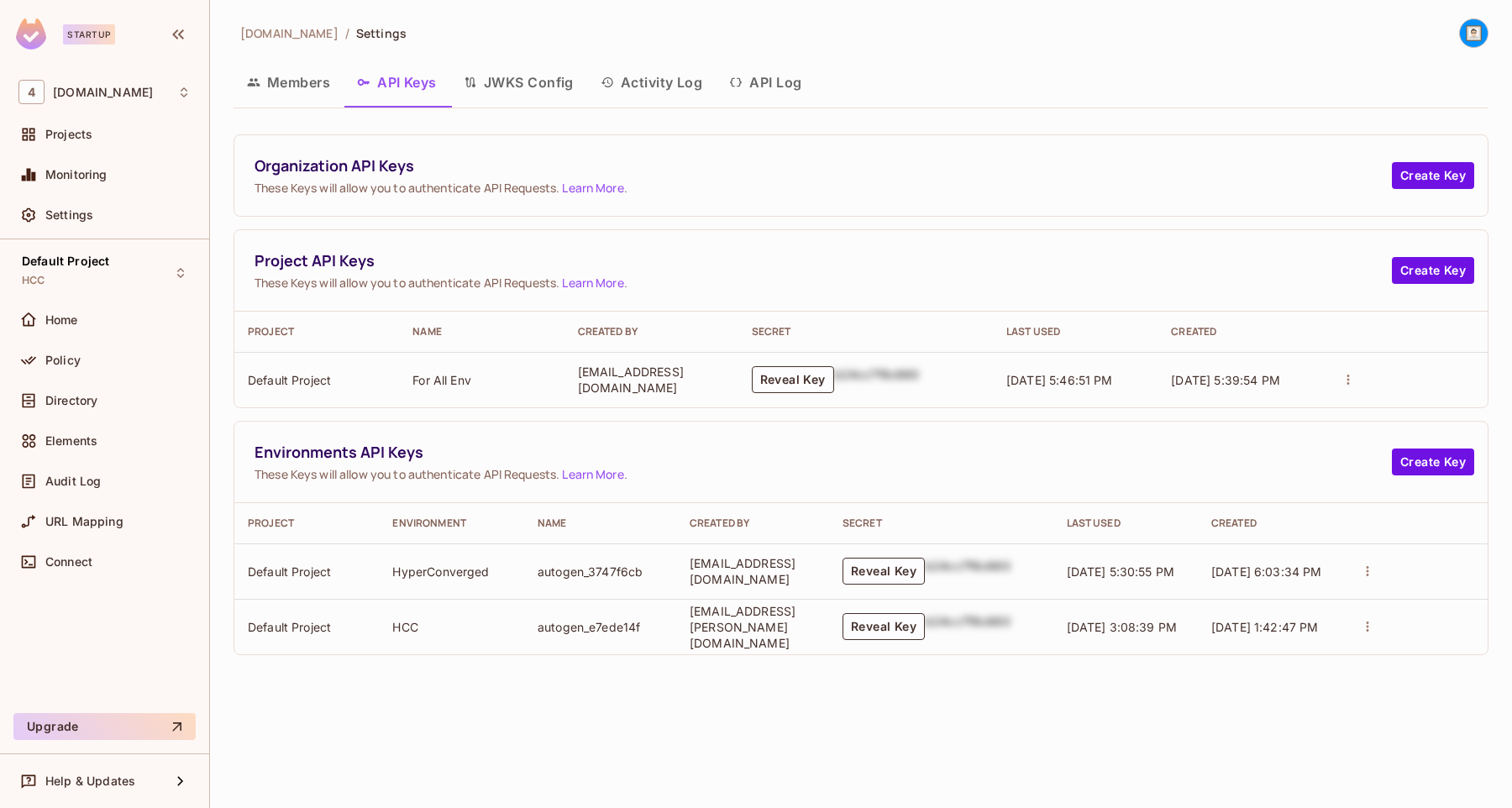
click at [487, 87] on button "JWKS Config" at bounding box center [519, 81] width 137 height 42
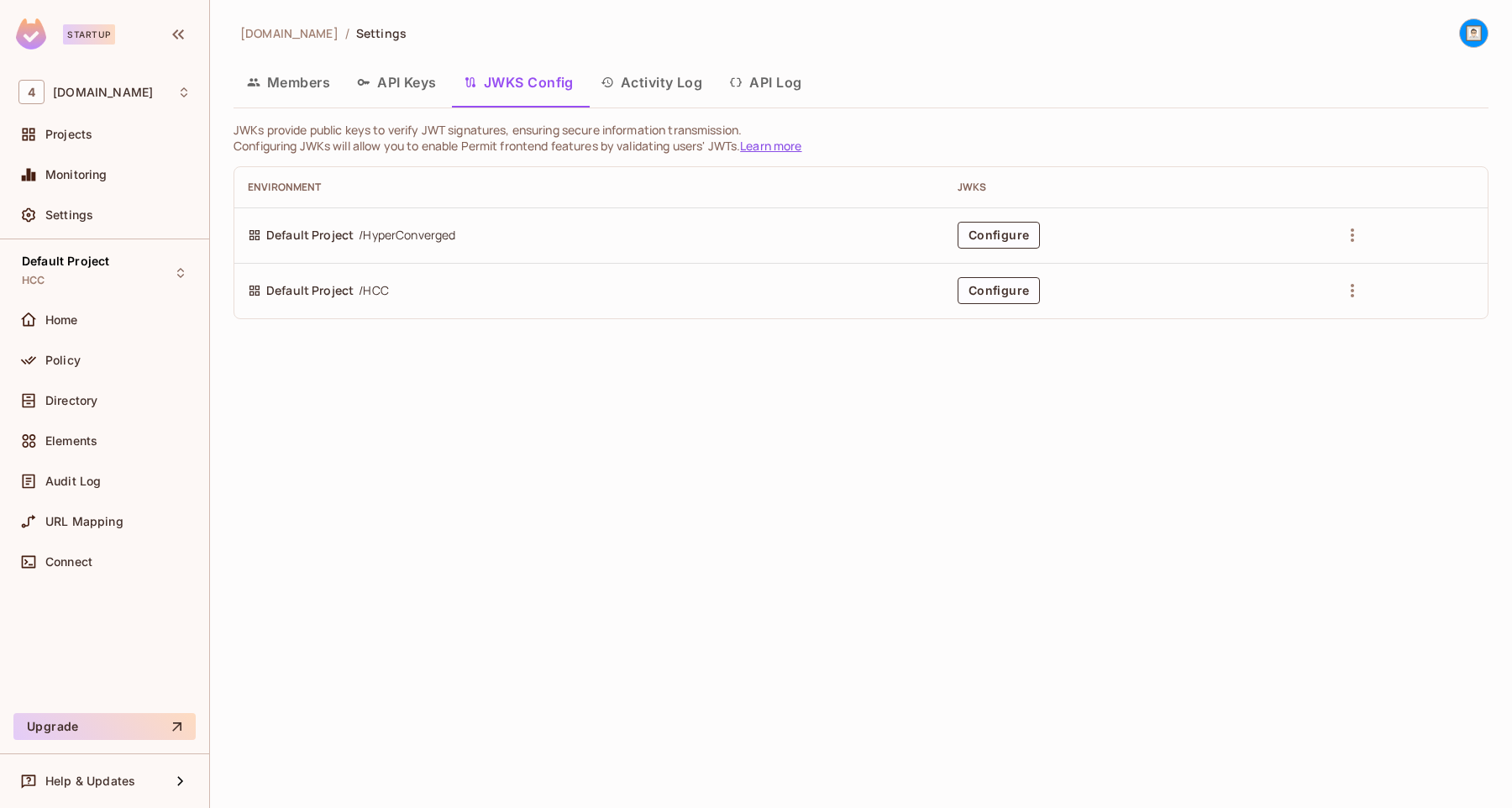
click at [628, 92] on button "Activity Log" at bounding box center [652, 81] width 130 height 42
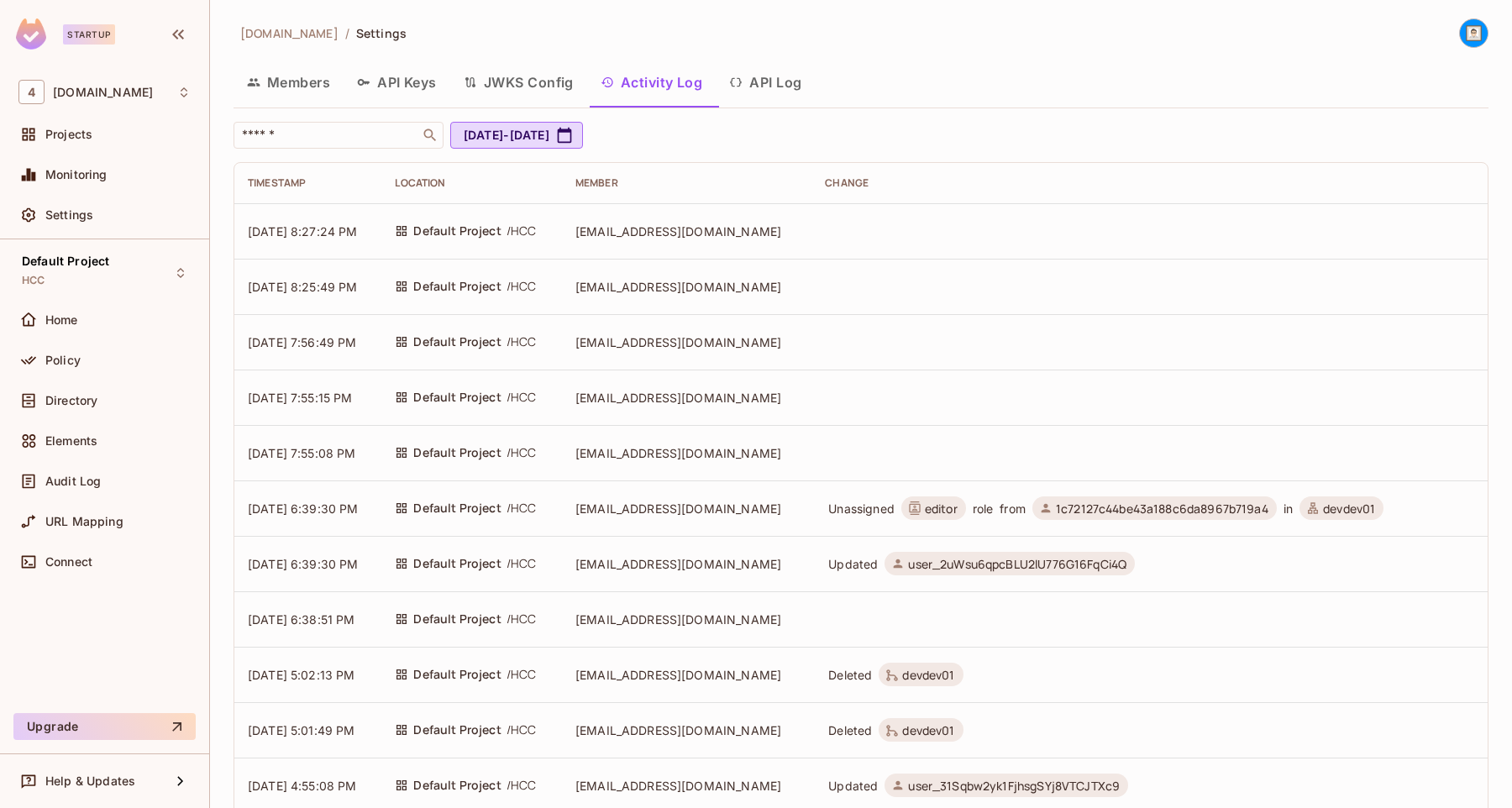
click at [785, 91] on button "API Log" at bounding box center [765, 81] width 99 height 42
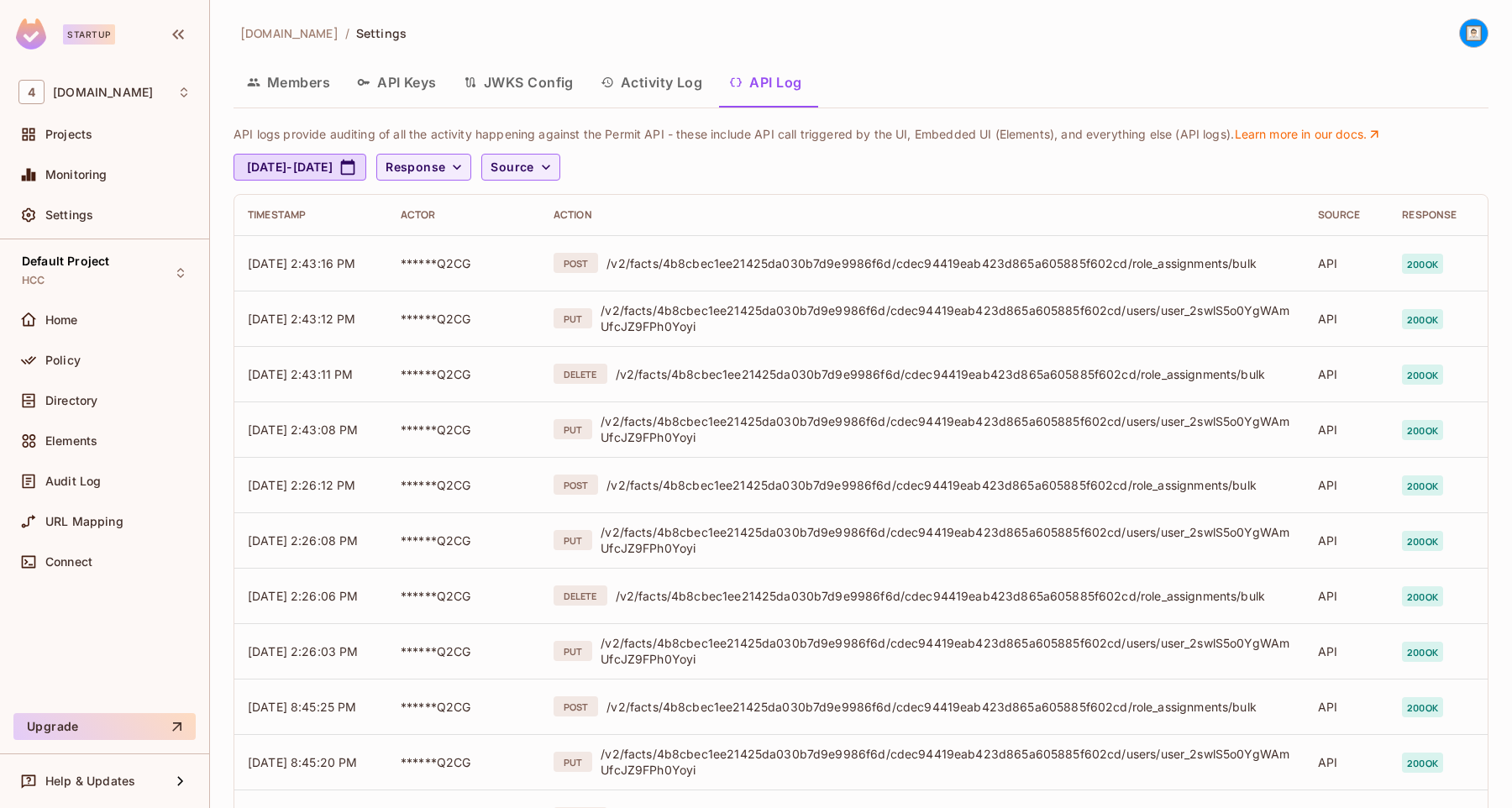
click at [280, 91] on button "Members" at bounding box center [288, 81] width 110 height 42
